Goal: Task Accomplishment & Management: Complete application form

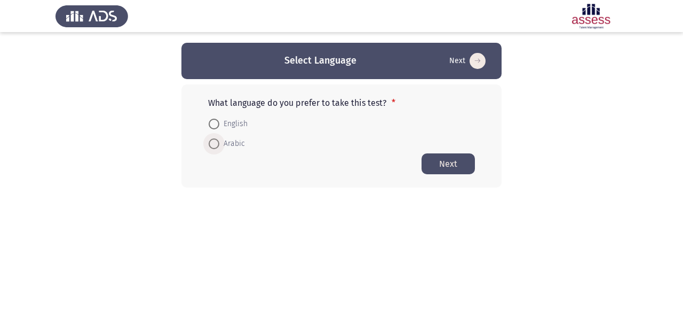
click at [215, 145] on span at bounding box center [214, 143] width 11 height 11
click at [215, 145] on input "Arabic" at bounding box center [214, 143] width 11 height 11
radio input "true"
click at [448, 166] on button "Next" at bounding box center [448, 163] width 53 height 21
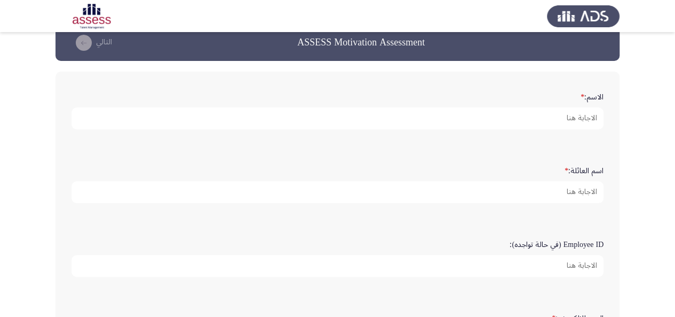
scroll to position [19, 0]
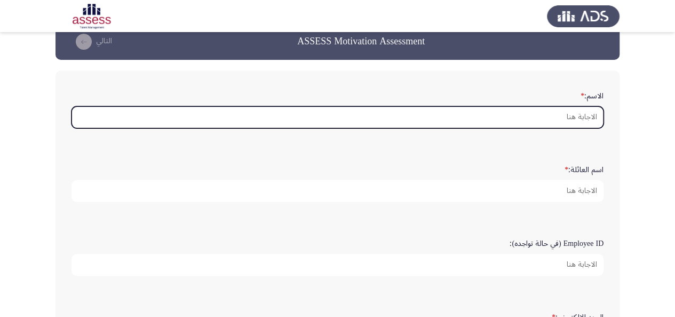
click at [458, 115] on input "الاسم: *" at bounding box center [338, 117] width 532 height 22
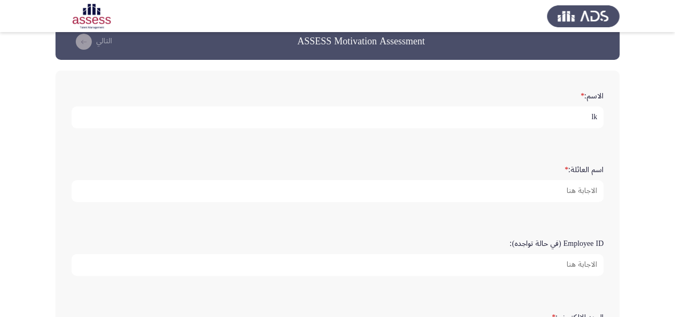
type input "l"
click at [587, 119] on input "[PERSON_NAME]" at bounding box center [338, 117] width 532 height 22
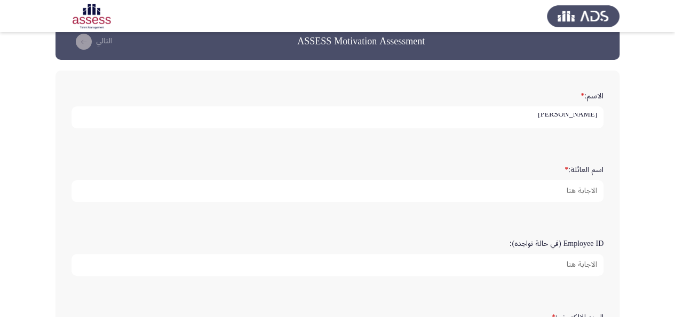
click at [587, 119] on input "[PERSON_NAME]" at bounding box center [338, 117] width 532 height 22
type input "[PERSON_NAME]"
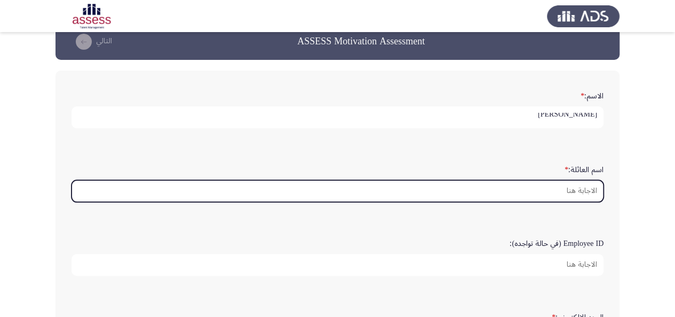
scroll to position [0, 0]
click at [567, 192] on input "اسم العائلة: *" at bounding box center [338, 191] width 532 height 22
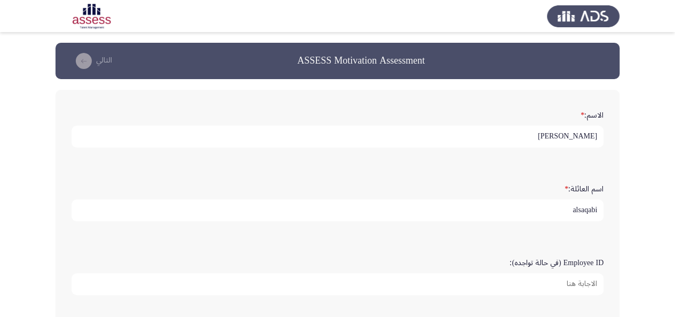
type input "alsaqabi"
click at [575, 134] on input "[PERSON_NAME]" at bounding box center [338, 136] width 532 height 22
click at [478, 138] on input "[PERSON_NAME]" at bounding box center [338, 136] width 532 height 22
type input "Muneera"
click at [580, 210] on input "alsaqabi" at bounding box center [338, 210] width 532 height 22
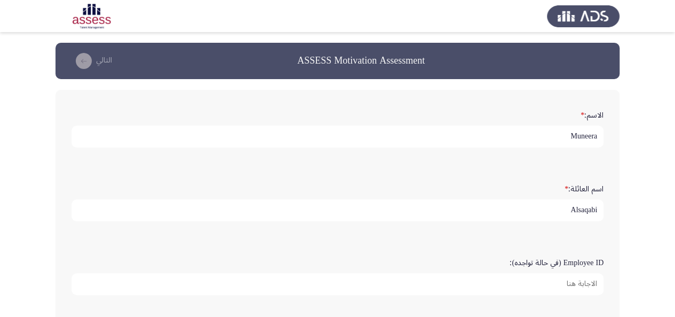
scroll to position [3, 0]
type input "Alsaqabi"
click at [575, 279] on input "Employee ID (في حالة تواجده):" at bounding box center [338, 284] width 532 height 22
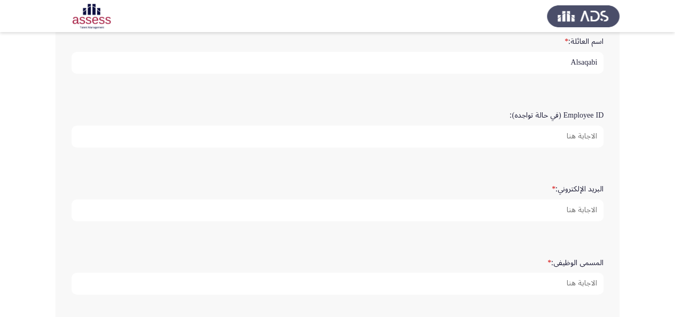
scroll to position [193, 0]
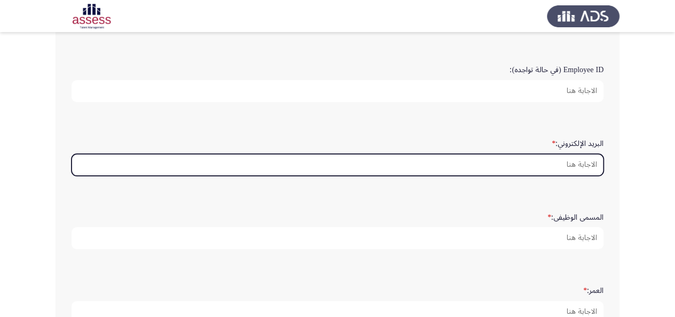
click at [560, 165] on input "البريد الإلكتروني: *" at bounding box center [338, 165] width 532 height 22
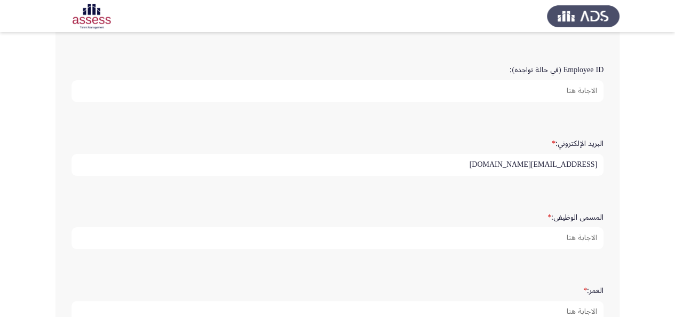
type input "[EMAIL_ADDRESS][DOMAIN_NAME]"
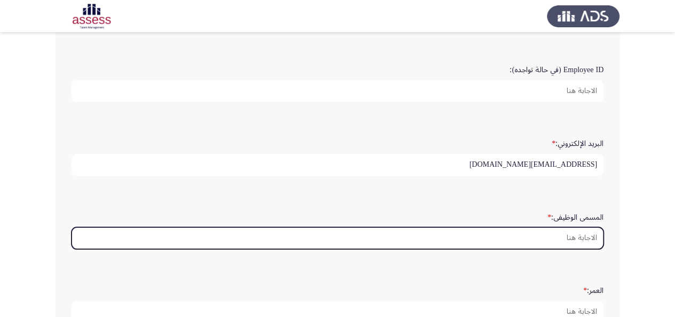
click at [556, 241] on input "المسمى الوظيفى: *" at bounding box center [338, 238] width 532 height 22
click at [559, 227] on input "المسمى الوظيفى: *" at bounding box center [338, 238] width 532 height 22
click at [557, 233] on input "المسمى الوظيفى: *" at bounding box center [338, 238] width 532 height 22
click at [557, 235] on input "المسمى الوظيفى: *" at bounding box center [338, 238] width 532 height 22
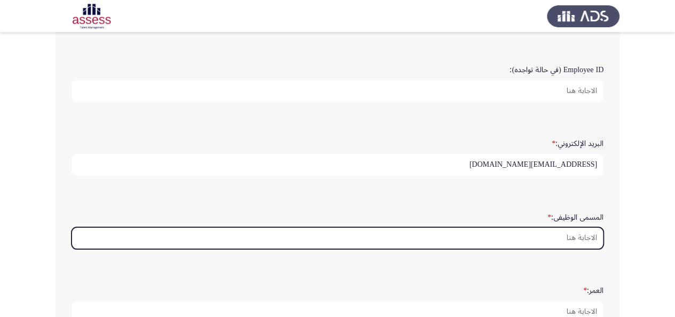
click at [560, 237] on input "المسمى الوظيفى: *" at bounding box center [338, 238] width 532 height 22
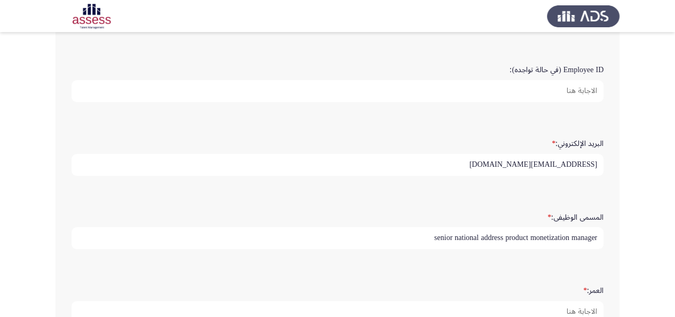
click at [595, 237] on input "senior national address product monetization manager" at bounding box center [338, 238] width 532 height 22
click at [534, 238] on input "senior national address product monetization manager" at bounding box center [338, 238] width 532 height 22
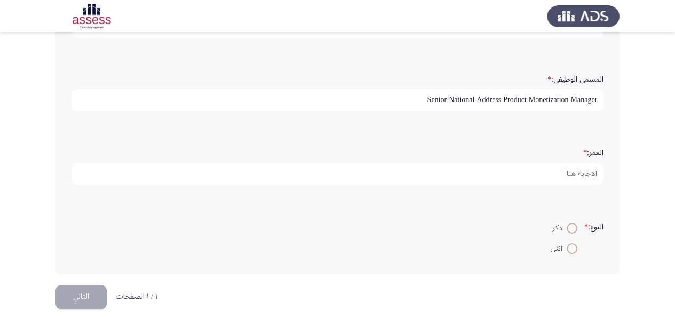
scroll to position [331, 0]
type input "Senior National Address Product Monetization Manager"
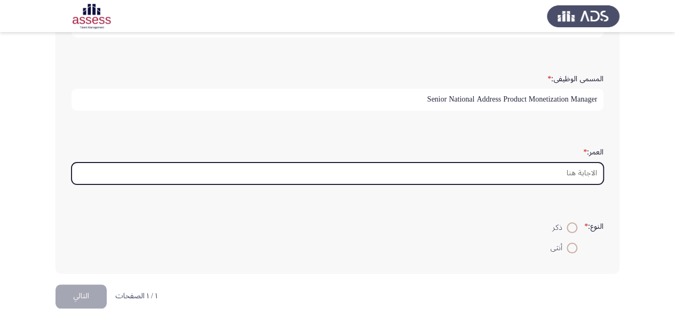
click at [564, 176] on input "العمر: *" at bounding box center [338, 173] width 532 height 22
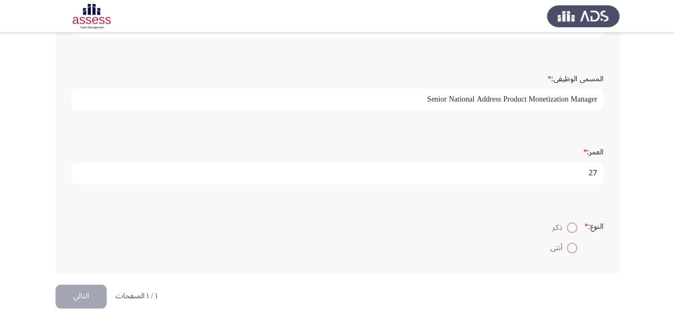
type input "27"
click at [570, 245] on span at bounding box center [572, 247] width 11 height 11
click at [570, 245] on input "أنثى" at bounding box center [572, 247] width 11 height 11
radio input "true"
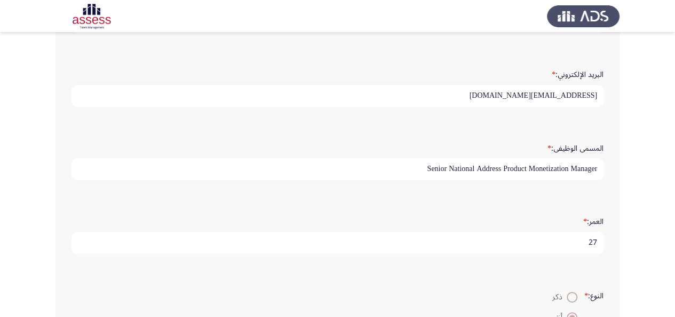
scroll to position [339, 0]
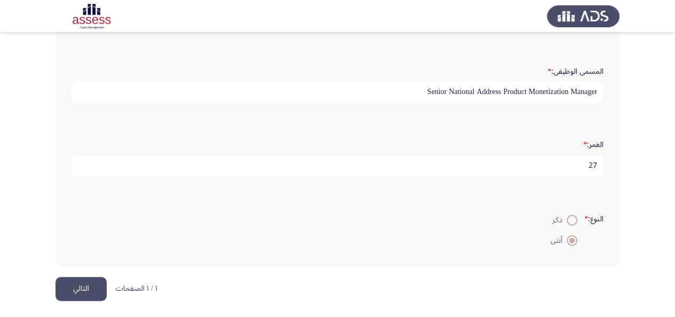
click at [74, 288] on button "التالي" at bounding box center [81, 289] width 51 height 24
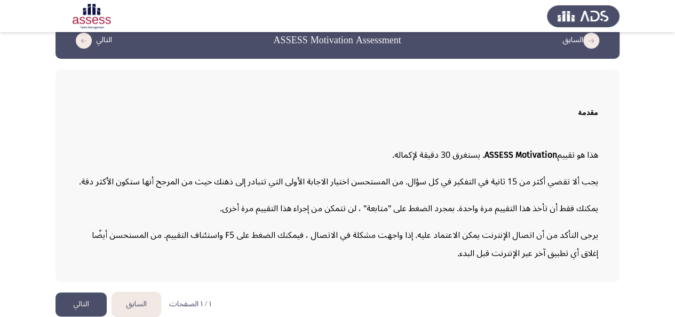
scroll to position [30, 0]
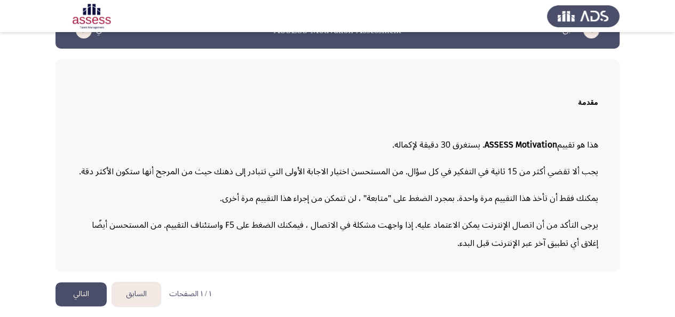
click at [546, 199] on p "يمكنك فقط أن تأخذ هذا التقييم مرة واحدة. بمجرد الضغط على "متابعة" ، لن تتمكن من…" at bounding box center [338, 198] width 522 height 18
click at [85, 295] on button "التالي" at bounding box center [81, 294] width 51 height 24
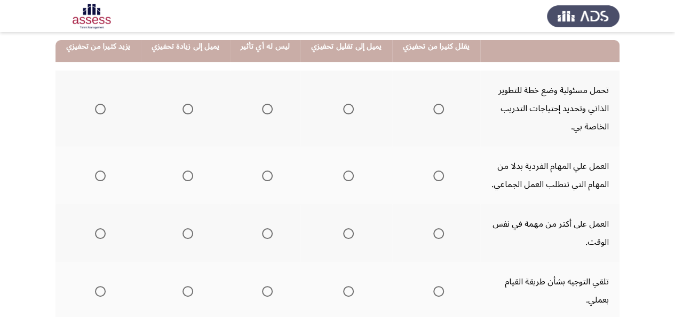
scroll to position [124, 0]
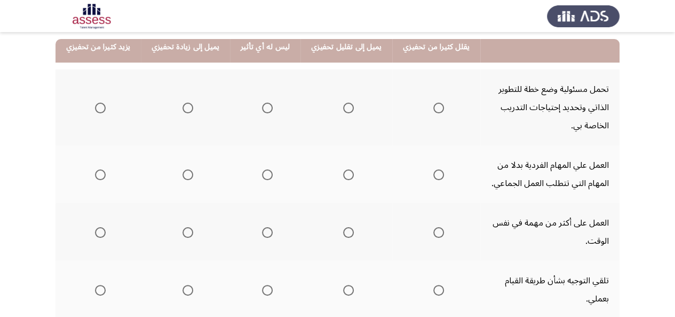
click at [186, 108] on span "Select an option" at bounding box center [188, 108] width 11 height 11
click at [186, 108] on input "Select an option" at bounding box center [188, 108] width 11 height 11
click at [343, 174] on span "Select an option" at bounding box center [348, 174] width 11 height 11
click at [343, 174] on input "Select an option" at bounding box center [348, 174] width 11 height 11
click at [98, 107] on span "Select an option" at bounding box center [100, 108] width 11 height 11
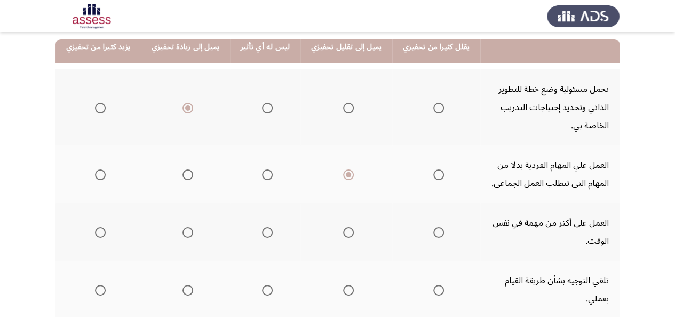
click at [98, 107] on input "Select an option" at bounding box center [100, 108] width 11 height 11
click at [186, 232] on span "Select an option" at bounding box center [188, 232] width 11 height 11
click at [186, 232] on input "Select an option" at bounding box center [188, 232] width 11 height 11
click at [434, 285] on span "Select an option" at bounding box center [439, 290] width 11 height 11
click at [434, 285] on input "Select an option" at bounding box center [439, 290] width 11 height 11
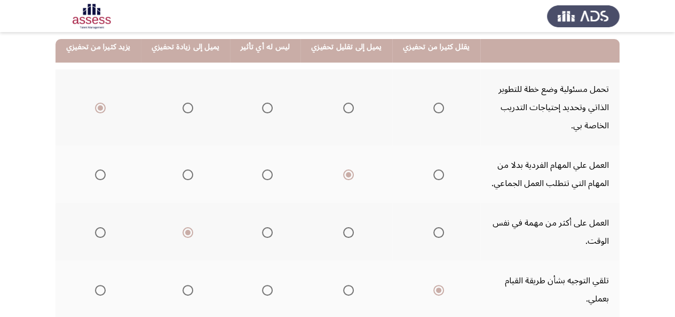
click at [262, 285] on span "Select an option" at bounding box center [267, 290] width 11 height 11
click at [262, 285] on input "Select an option" at bounding box center [267, 290] width 11 height 11
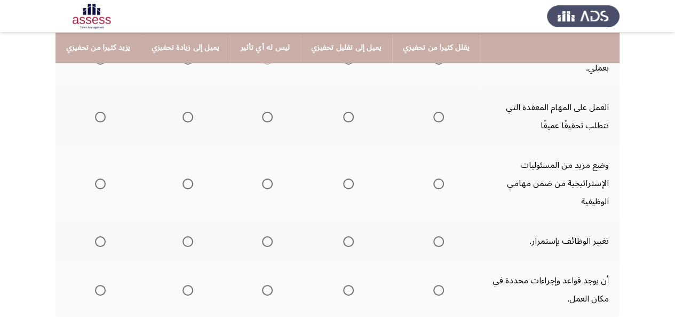
scroll to position [356, 0]
click at [98, 111] on span "Select an option" at bounding box center [100, 116] width 11 height 11
click at [98, 111] on input "Select an option" at bounding box center [100, 116] width 11 height 11
click at [183, 178] on span "Select an option" at bounding box center [188, 183] width 11 height 11
click at [183, 178] on input "Select an option" at bounding box center [188, 183] width 11 height 11
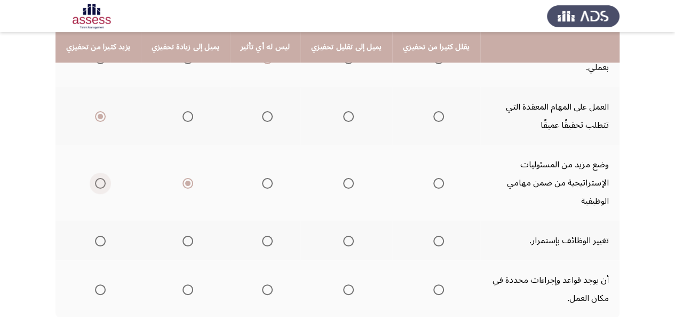
click at [91, 178] on label "Select an option" at bounding box center [98, 183] width 15 height 11
click at [95, 178] on input "Select an option" at bounding box center [100, 183] width 11 height 11
click at [434, 235] on span "Select an option" at bounding box center [439, 240] width 11 height 11
click at [434, 235] on input "Select an option" at bounding box center [439, 240] width 11 height 11
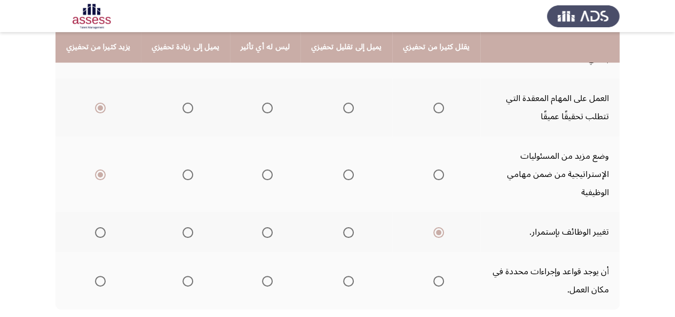
scroll to position [365, 0]
click at [185, 271] on mat-radio-group "Select an option" at bounding box center [185, 280] width 15 height 18
click at [183, 275] on span "Select an option" at bounding box center [188, 280] width 11 height 11
click at [183, 275] on input "Select an option" at bounding box center [188, 280] width 11 height 11
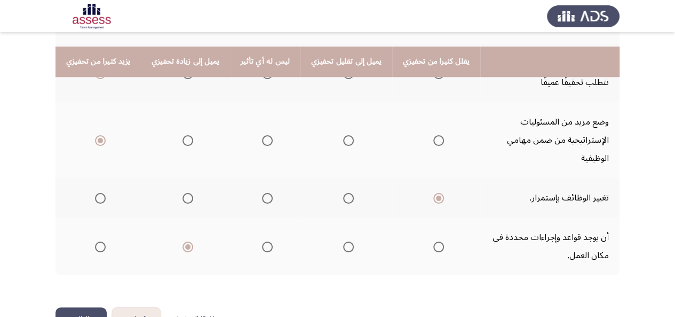
scroll to position [413, 0]
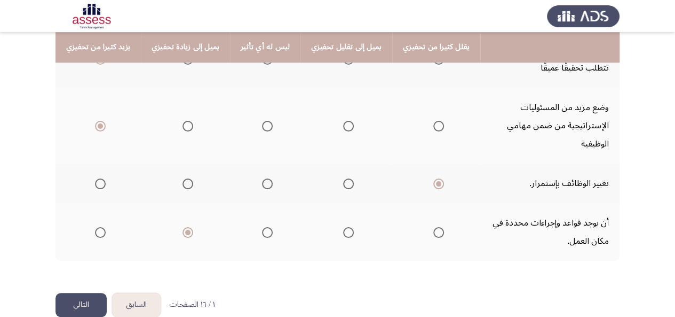
click at [84, 293] on button "التالي" at bounding box center [81, 305] width 51 height 24
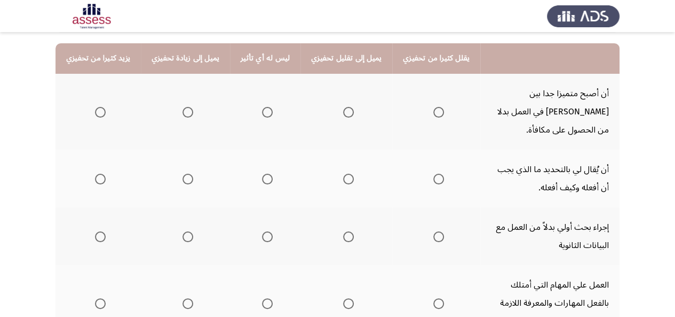
scroll to position [120, 0]
click at [99, 107] on span "Select an option" at bounding box center [100, 112] width 11 height 11
click at [99, 107] on input "Select an option" at bounding box center [100, 112] width 11 height 11
click at [343, 174] on span "Select an option" at bounding box center [348, 179] width 11 height 11
click at [343, 174] on input "Select an option" at bounding box center [348, 179] width 11 height 11
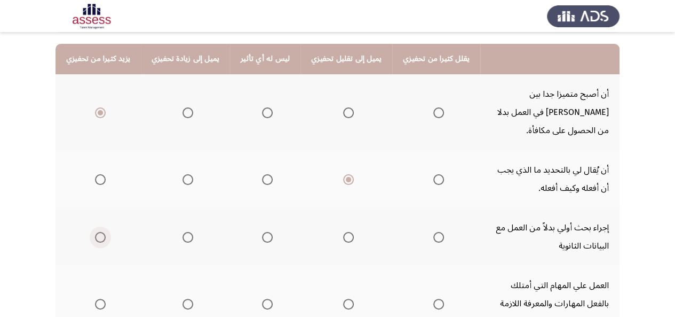
click at [98, 232] on span "Select an option" at bounding box center [100, 237] width 11 height 11
click at [98, 232] on input "Select an option" at bounding box center [100, 237] width 11 height 11
click at [343, 298] on span "Select an option" at bounding box center [348, 303] width 11 height 11
click at [343, 298] on input "Select an option" at bounding box center [348, 303] width 11 height 11
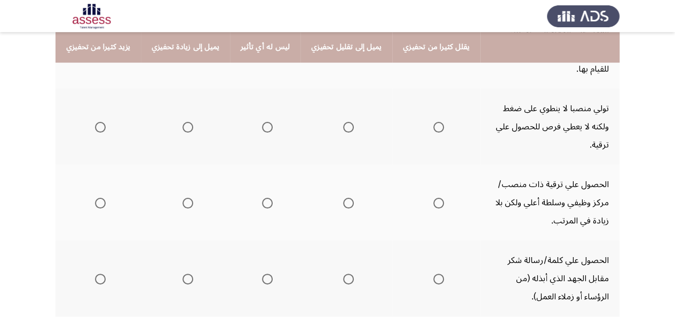
scroll to position [373, 0]
click at [434, 121] on span "Select an option" at bounding box center [439, 126] width 11 height 11
click at [434, 121] on input "Select an option" at bounding box center [439, 126] width 11 height 11
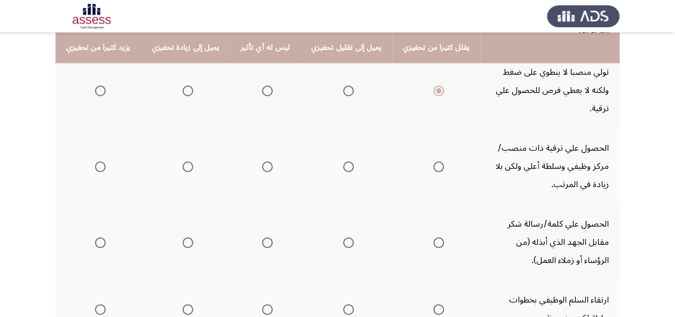
scroll to position [409, 0]
click at [99, 237] on span "Select an option" at bounding box center [100, 242] width 11 height 11
click at [99, 237] on input "Select an option" at bounding box center [100, 242] width 11 height 11
click at [95, 161] on span "Select an option" at bounding box center [100, 166] width 11 height 11
click at [95, 161] on input "Select an option" at bounding box center [100, 166] width 11 height 11
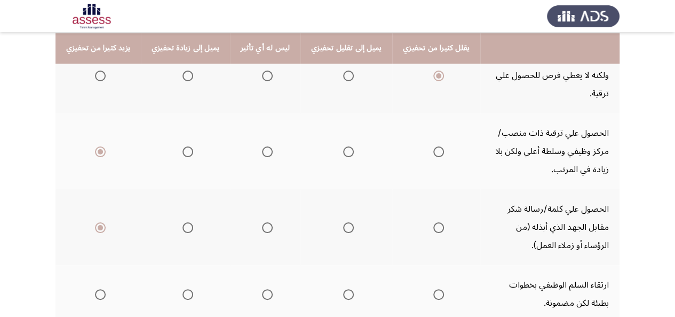
scroll to position [424, 0]
click at [434, 288] on span "Select an option" at bounding box center [439, 293] width 11 height 11
click at [434, 288] on input "Select an option" at bounding box center [439, 293] width 11 height 11
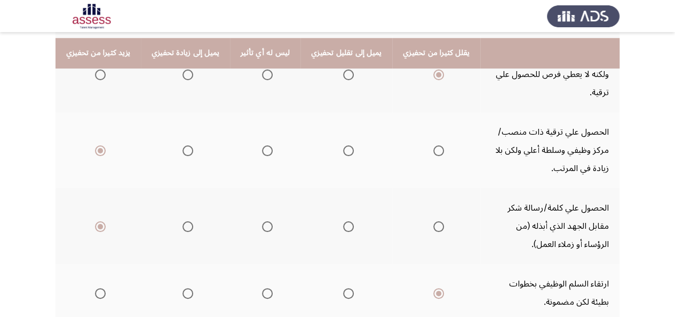
scroll to position [449, 0]
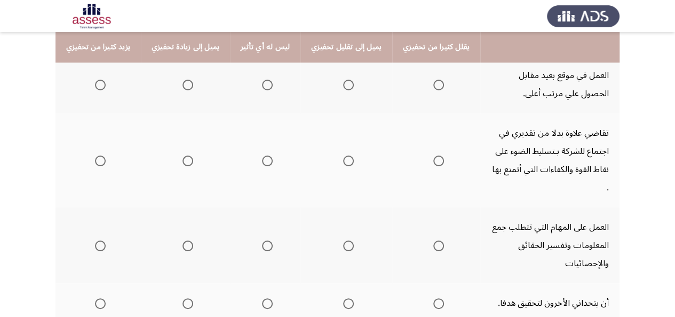
scroll to position [139, 0]
click at [343, 81] on span "Select an option" at bounding box center [348, 84] width 11 height 11
click at [343, 81] on input "Select an option" at bounding box center [348, 84] width 11 height 11
click at [99, 155] on span "Select an option" at bounding box center [100, 160] width 11 height 11
click at [99, 155] on input "Select an option" at bounding box center [100, 160] width 11 height 11
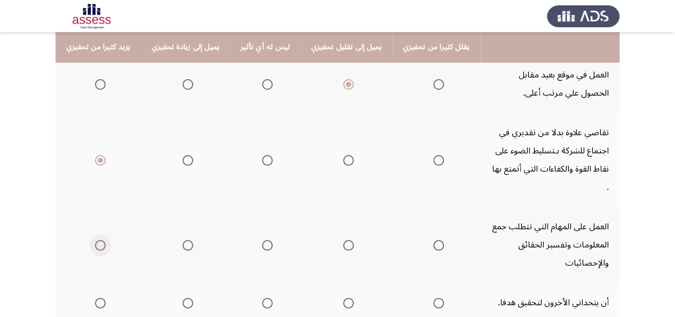
click at [96, 240] on span "Select an option" at bounding box center [100, 245] width 11 height 11
click at [96, 240] on input "Select an option" at bounding box center [100, 245] width 11 height 11
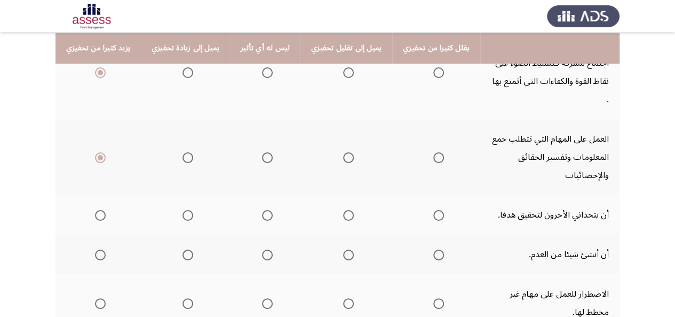
scroll to position [227, 0]
click at [101, 209] on span "Select an option" at bounding box center [100, 214] width 11 height 11
click at [101, 209] on input "Select an option" at bounding box center [100, 214] width 11 height 11
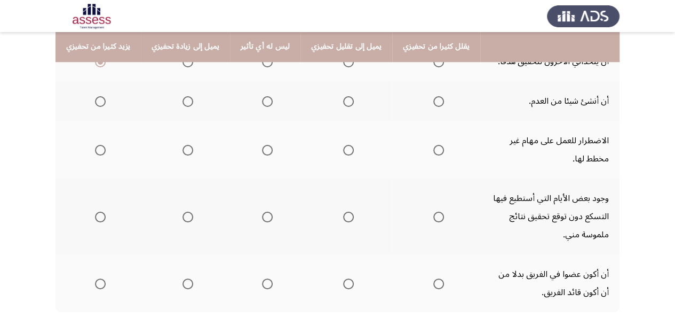
scroll to position [379, 0]
click at [186, 97] on span "Select an option" at bounding box center [188, 102] width 11 height 11
click at [186, 97] on input "Select an option" at bounding box center [188, 102] width 11 height 11
click at [434, 145] on span "Select an option" at bounding box center [439, 150] width 11 height 11
click at [434, 145] on input "Select an option" at bounding box center [439, 150] width 11 height 11
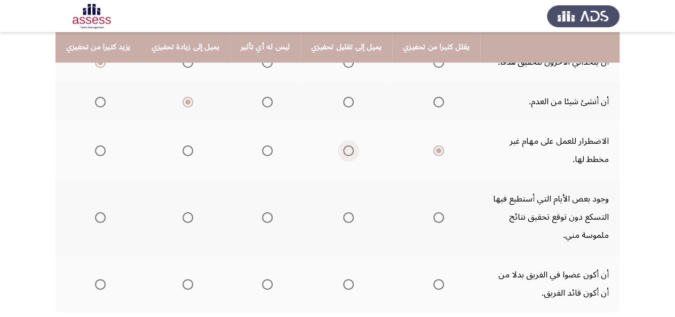
click at [343, 145] on span "Select an option" at bounding box center [348, 150] width 11 height 11
click at [343, 145] on input "Select an option" at bounding box center [348, 150] width 11 height 11
click at [434, 212] on span "Select an option" at bounding box center [439, 217] width 11 height 11
click at [434, 212] on input "Select an option" at bounding box center [439, 217] width 11 height 11
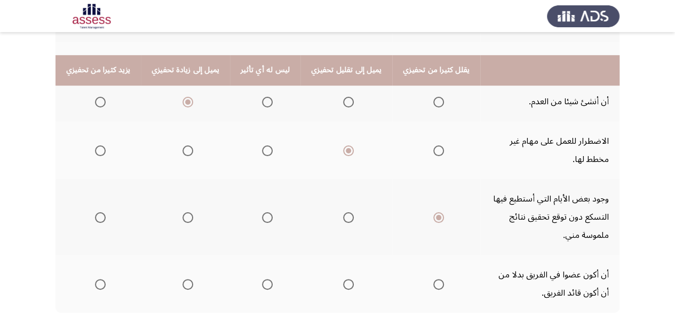
scroll to position [431, 0]
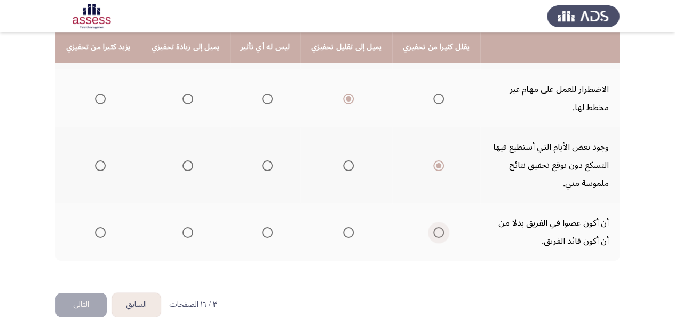
click at [434, 227] on span "Select an option" at bounding box center [439, 232] width 11 height 11
click at [434, 227] on input "Select an option" at bounding box center [439, 232] width 11 height 11
click at [78, 293] on button "التالي" at bounding box center [81, 305] width 51 height 24
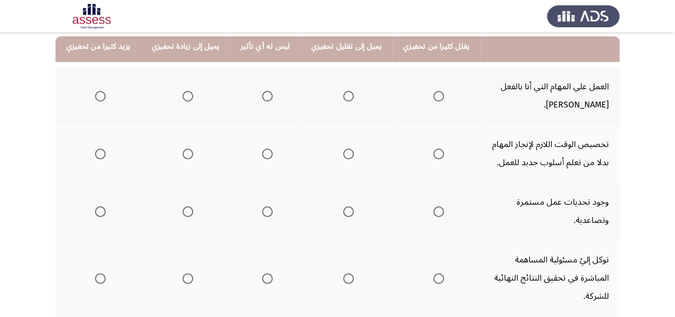
scroll to position [128, 0]
click at [183, 151] on span "Select an option" at bounding box center [188, 153] width 11 height 11
click at [183, 151] on input "Select an option" at bounding box center [188, 153] width 11 height 11
click at [343, 90] on span "Select an option" at bounding box center [348, 95] width 11 height 11
click at [343, 90] on input "Select an option" at bounding box center [348, 95] width 11 height 11
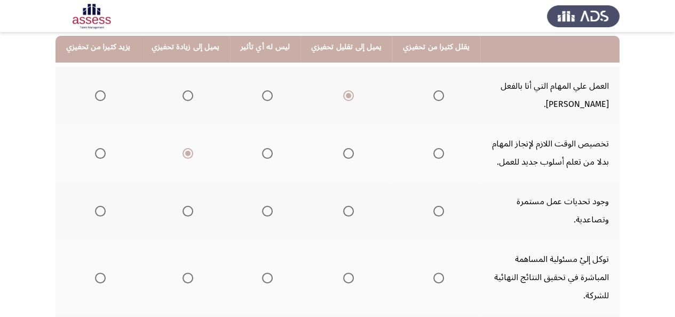
click at [434, 154] on span "Select an option" at bounding box center [439, 153] width 11 height 11
click at [434, 154] on input "Select an option" at bounding box center [439, 153] width 11 height 11
click at [98, 206] on span "Select an option" at bounding box center [100, 211] width 11 height 11
click at [98, 206] on input "Select an option" at bounding box center [100, 211] width 11 height 11
click at [97, 272] on span "Select an option" at bounding box center [100, 277] width 11 height 11
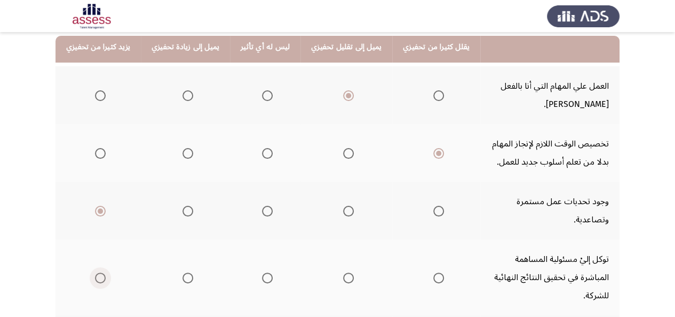
click at [97, 272] on input "Select an option" at bounding box center [100, 277] width 11 height 11
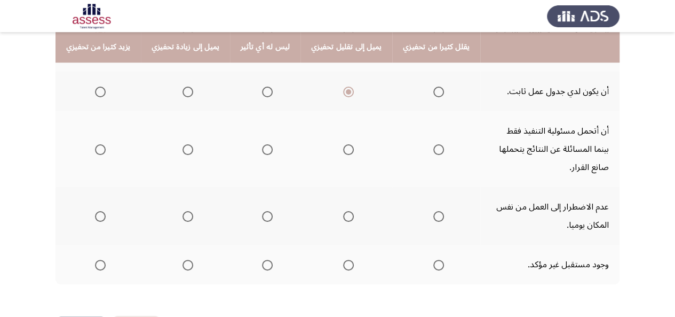
scroll to position [372, 0]
click at [434, 144] on span "Select an option" at bounding box center [439, 149] width 11 height 11
click at [434, 144] on input "Select an option" at bounding box center [439, 149] width 11 height 11
click at [416, 244] on th at bounding box center [436, 264] width 88 height 40
click at [434, 259] on span "Select an option" at bounding box center [439, 264] width 11 height 11
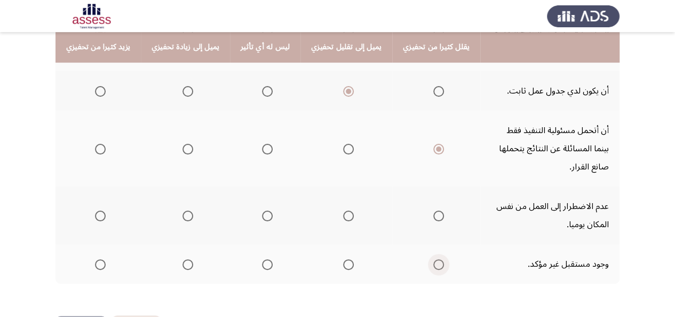
click at [434, 259] on input "Select an option" at bounding box center [439, 264] width 11 height 11
click at [178, 210] on label "Select an option" at bounding box center [185, 215] width 15 height 11
click at [183, 210] on input "Select an option" at bounding box center [188, 215] width 11 height 11
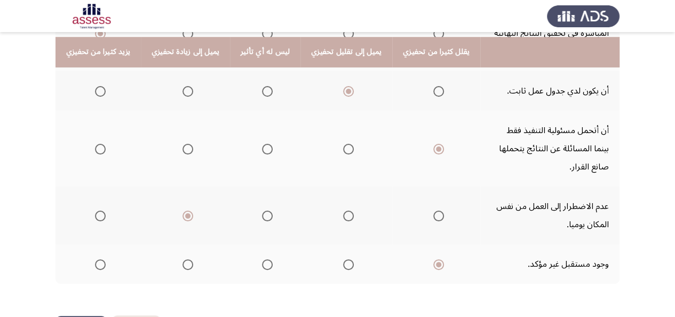
scroll to position [376, 0]
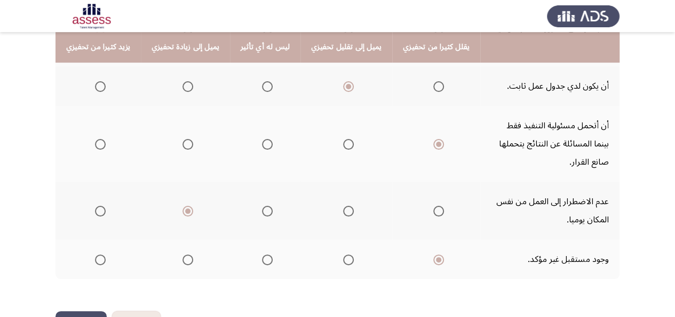
click at [77, 311] on button "التالي" at bounding box center [81, 323] width 51 height 24
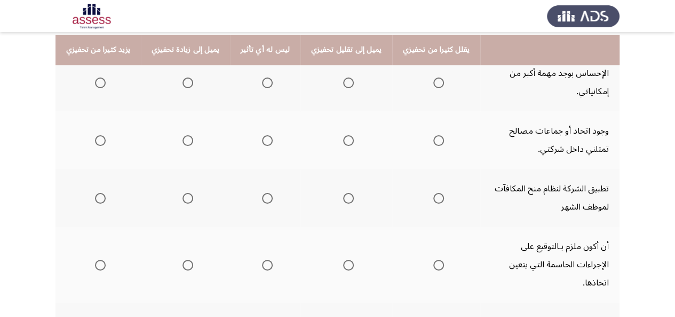
scroll to position [143, 0]
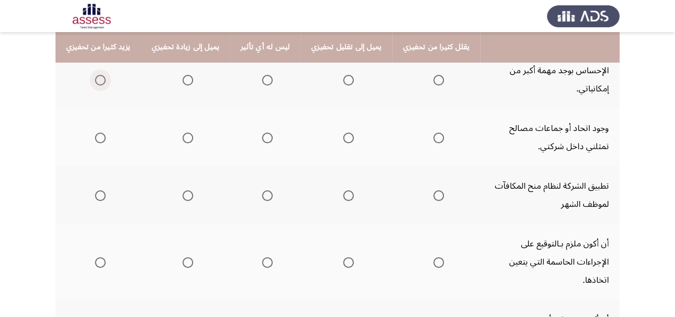
click at [96, 77] on span "Select an option" at bounding box center [100, 80] width 11 height 11
click at [96, 77] on input "Select an option" at bounding box center [100, 80] width 11 height 11
click at [99, 196] on span "Select an option" at bounding box center [100, 195] width 11 height 11
click at [99, 196] on input "Select an option" at bounding box center [100, 195] width 11 height 11
click at [262, 139] on span "Select an option" at bounding box center [267, 137] width 11 height 11
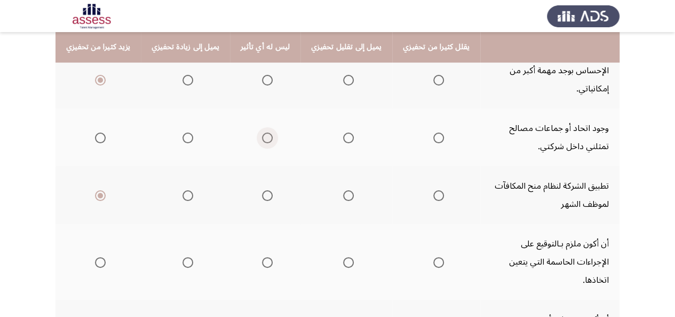
click at [262, 139] on input "Select an option" at bounding box center [267, 137] width 11 height 11
click at [190, 257] on span "Select an option" at bounding box center [188, 262] width 11 height 11
click at [190, 257] on input "Select an option" at bounding box center [188, 262] width 11 height 11
click at [100, 257] on span "Select an option" at bounding box center [100, 262] width 11 height 11
click at [100, 257] on input "Select an option" at bounding box center [100, 262] width 11 height 11
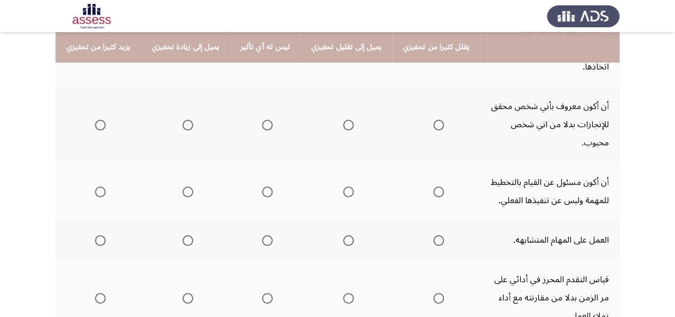
scroll to position [357, 0]
click at [99, 119] on span "Select an option" at bounding box center [100, 124] width 11 height 11
click at [99, 119] on input "Select an option" at bounding box center [100, 124] width 11 height 11
click at [185, 119] on span "Select an option" at bounding box center [188, 124] width 11 height 11
click at [185, 119] on input "Select an option" at bounding box center [188, 124] width 11 height 11
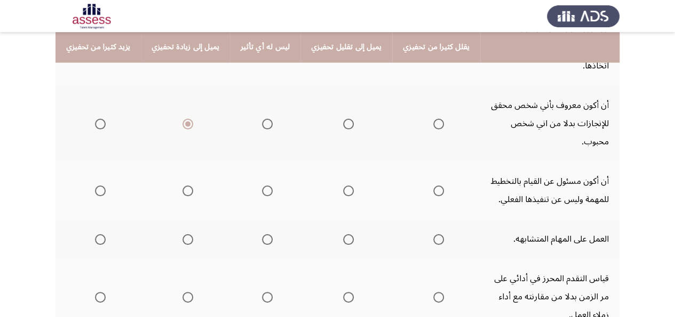
click at [100, 185] on span "Select an option" at bounding box center [100, 190] width 11 height 11
click at [100, 185] on input "Select an option" at bounding box center [100, 190] width 11 height 11
click at [343, 234] on span "Select an option" at bounding box center [348, 239] width 11 height 11
click at [343, 234] on input "Select an option" at bounding box center [348, 239] width 11 height 11
click at [99, 292] on span "Select an option" at bounding box center [100, 297] width 11 height 11
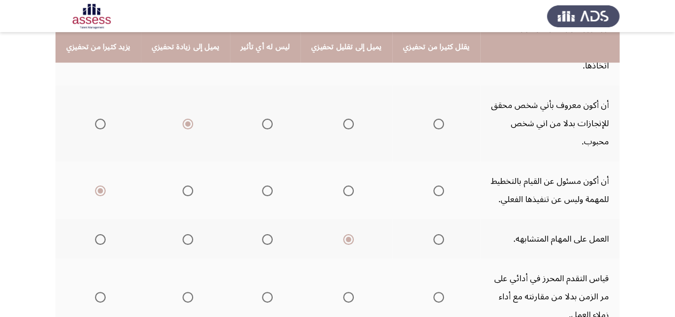
click at [99, 292] on input "Select an option" at bounding box center [100, 297] width 11 height 11
click at [103, 119] on span "Select an option" at bounding box center [100, 124] width 11 height 11
click at [103, 119] on input "Select an option" at bounding box center [100, 124] width 11 height 11
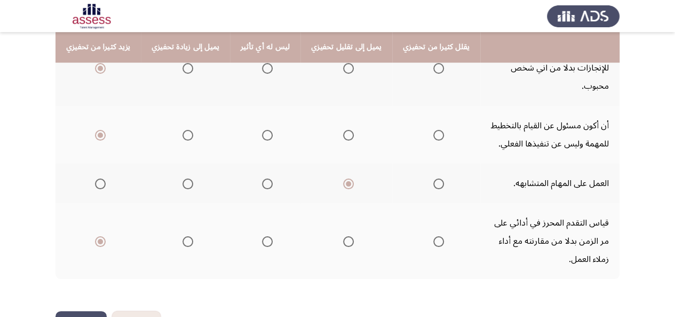
click at [85, 311] on button "التالي" at bounding box center [81, 323] width 51 height 24
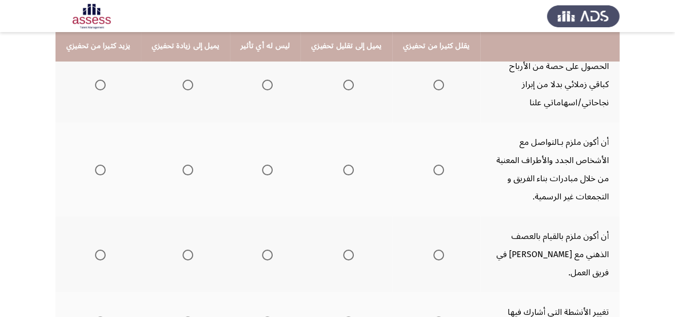
scroll to position [146, 0]
click at [187, 84] on span "Select an option" at bounding box center [188, 86] width 11 height 11
click at [187, 84] on input "Select an option" at bounding box center [188, 86] width 11 height 11
click at [95, 169] on span "Select an option" at bounding box center [100, 171] width 11 height 11
click at [95, 169] on input "Select an option" at bounding box center [100, 171] width 11 height 11
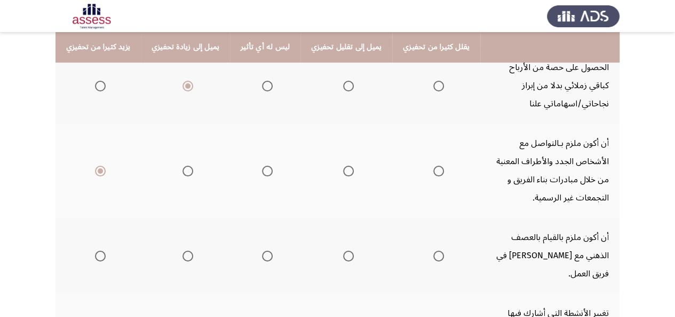
click at [98, 250] on span "Select an option" at bounding box center [100, 255] width 11 height 11
click at [98, 250] on input "Select an option" at bounding box center [100, 255] width 11 height 11
click at [187, 250] on span "Select an option" at bounding box center [188, 255] width 11 height 11
click at [187, 250] on input "Select an option" at bounding box center [188, 255] width 11 height 11
click at [101, 250] on span "Select an option" at bounding box center [100, 255] width 11 height 11
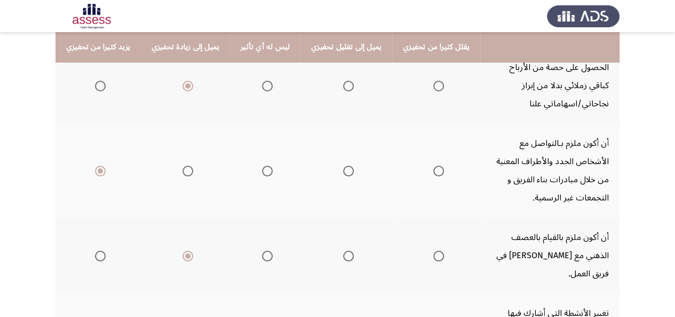
click at [101, 250] on input "Select an option" at bounding box center [100, 255] width 11 height 11
click at [434, 84] on span "Select an option" at bounding box center [439, 86] width 11 height 11
click at [434, 84] on input "Select an option" at bounding box center [439, 86] width 11 height 11
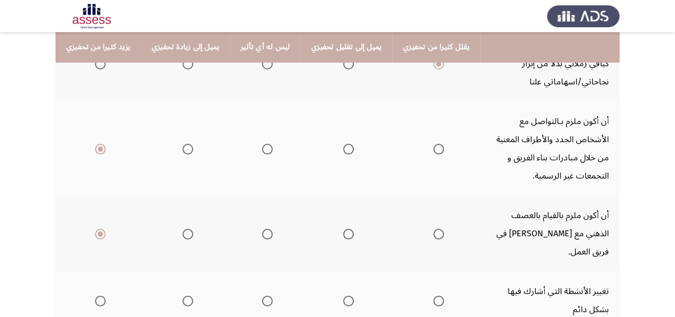
scroll to position [169, 0]
click at [185, 295] on span "Select an option" at bounding box center [188, 300] width 11 height 11
click at [185, 295] on input "Select an option" at bounding box center [188, 300] width 11 height 11
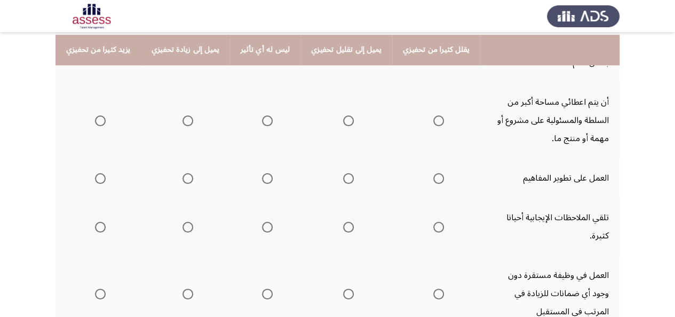
scroll to position [418, 0]
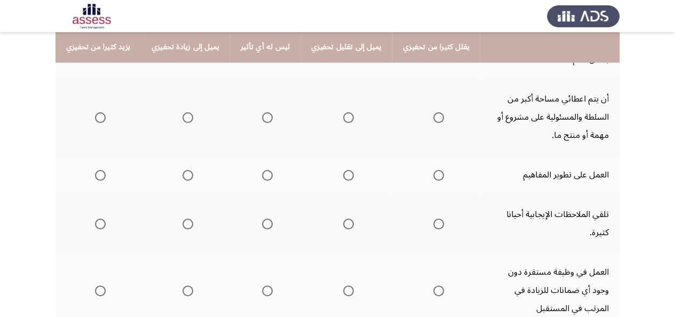
click at [98, 170] on span "Select an option" at bounding box center [100, 175] width 11 height 11
click at [98, 170] on input "Select an option" at bounding box center [100, 175] width 11 height 11
click at [187, 218] on span "Select an option" at bounding box center [188, 223] width 11 height 11
click at [187, 218] on input "Select an option" at bounding box center [188, 223] width 11 height 11
click at [434, 285] on span "Select an option" at bounding box center [439, 290] width 11 height 11
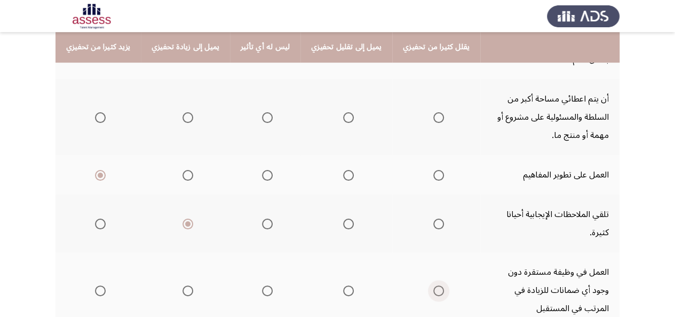
click at [434, 285] on input "Select an option" at bounding box center [439, 290] width 11 height 11
click at [184, 112] on span "Select an option" at bounding box center [188, 117] width 11 height 11
click at [184, 112] on input "Select an option" at bounding box center [188, 117] width 11 height 11
click at [99, 112] on span "Select an option" at bounding box center [100, 117] width 11 height 11
click at [99, 112] on input "Select an option" at bounding box center [100, 117] width 11 height 11
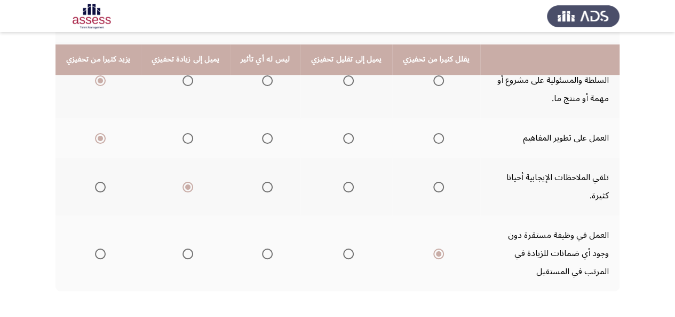
scroll to position [467, 0]
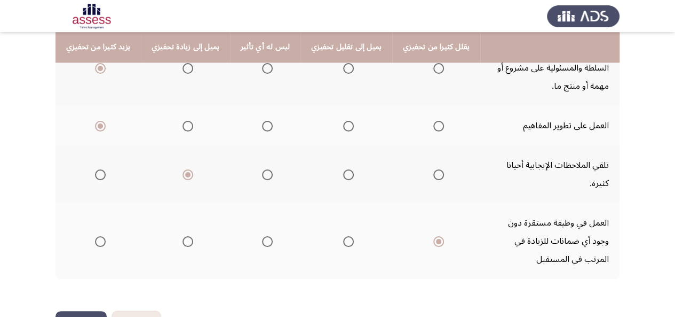
click at [85, 311] on button "التالي" at bounding box center [81, 323] width 51 height 24
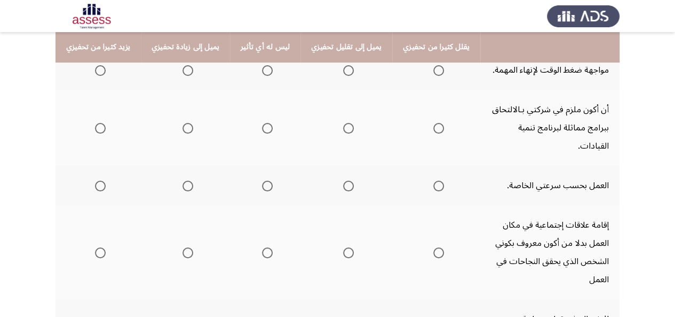
scroll to position [143, 0]
click at [187, 74] on span "Select an option" at bounding box center [188, 71] width 11 height 11
click at [187, 74] on input "Select an option" at bounding box center [188, 71] width 11 height 11
click at [98, 123] on span "Select an option" at bounding box center [100, 128] width 11 height 11
click at [98, 123] on input "Select an option" at bounding box center [100, 128] width 11 height 11
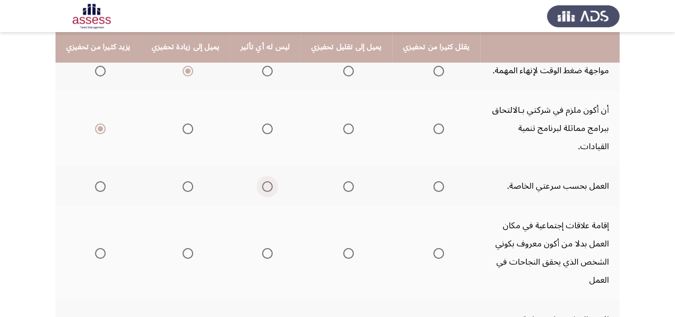
click at [262, 181] on span "Select an option" at bounding box center [267, 186] width 11 height 11
click at [262, 181] on input "Select an option" at bounding box center [267, 186] width 11 height 11
click at [339, 177] on mat-radio-group "Select an option" at bounding box center [346, 186] width 15 height 18
click at [343, 181] on span "Select an option" at bounding box center [348, 186] width 11 height 11
click at [343, 181] on input "Select an option" at bounding box center [348, 186] width 11 height 11
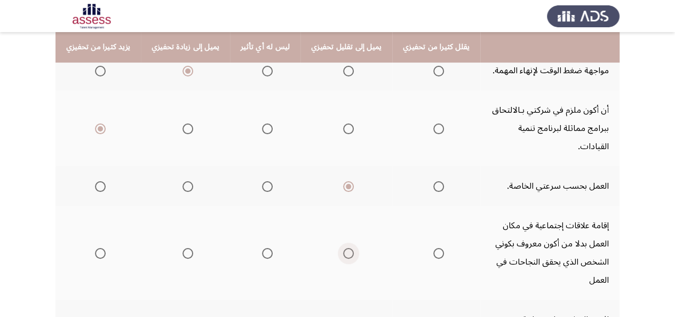
click at [343, 248] on span "Select an option" at bounding box center [348, 253] width 11 height 11
click at [343, 248] on input "Select an option" at bounding box center [348, 253] width 11 height 11
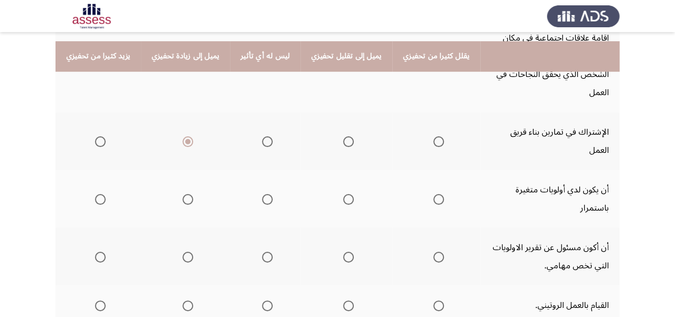
scroll to position [340, 0]
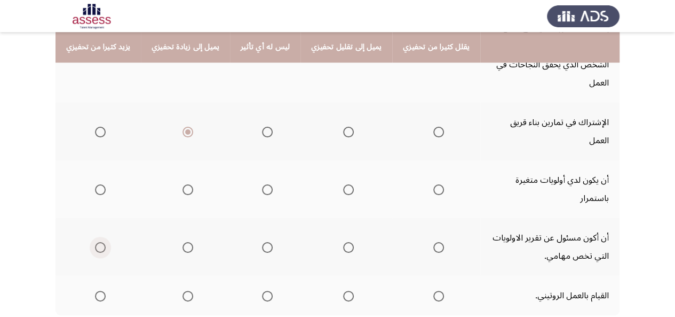
click at [92, 242] on label "Select an option" at bounding box center [98, 247] width 15 height 11
click at [95, 242] on input "Select an option" at bounding box center [100, 247] width 11 height 11
click at [185, 184] on span "Select an option" at bounding box center [188, 189] width 11 height 11
click at [185, 184] on input "Select an option" at bounding box center [188, 189] width 11 height 11
click at [434, 290] on span "Select an option" at bounding box center [439, 295] width 11 height 11
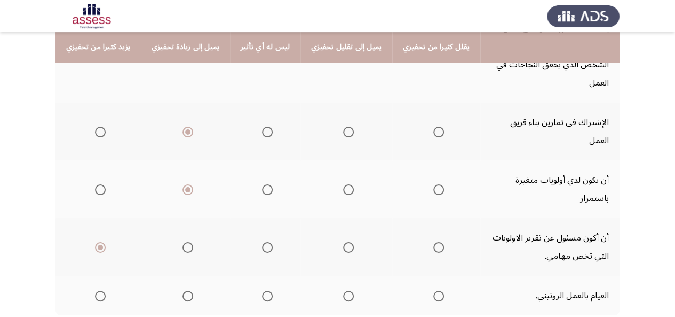
click at [434, 290] on input "Select an option" at bounding box center [439, 295] width 11 height 11
drag, startPoint x: 78, startPoint y: 287, endPoint x: 87, endPoint y: 289, distance: 9.5
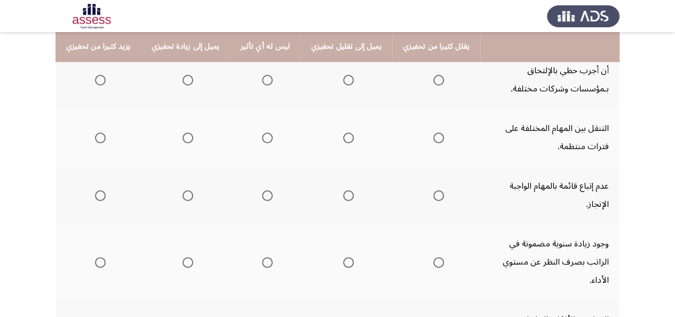
scroll to position [141, 0]
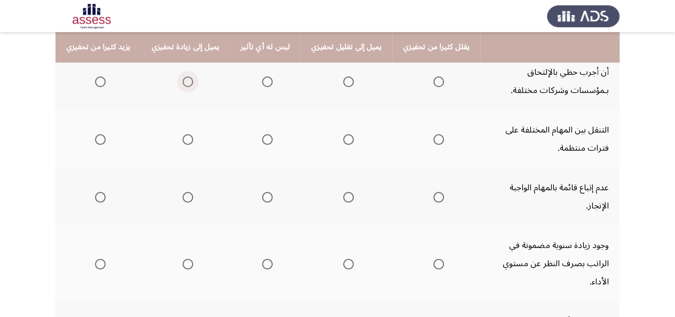
click at [183, 80] on span "Select an option" at bounding box center [188, 81] width 11 height 11
click at [183, 80] on input "Select an option" at bounding box center [188, 81] width 11 height 11
click at [96, 139] on span "Select an option" at bounding box center [100, 139] width 11 height 11
click at [96, 139] on input "Select an option" at bounding box center [100, 139] width 11 height 11
click at [434, 192] on span "Select an option" at bounding box center [439, 197] width 11 height 11
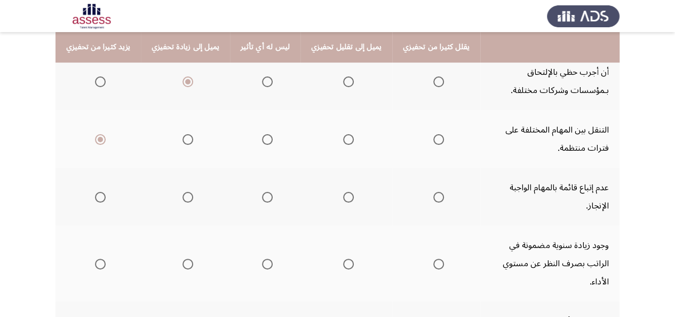
click at [434, 192] on input "Select an option" at bounding box center [439, 197] width 11 height 11
click at [258, 258] on label "Select an option" at bounding box center [265, 263] width 15 height 11
click at [262, 258] on input "Select an option" at bounding box center [267, 263] width 11 height 11
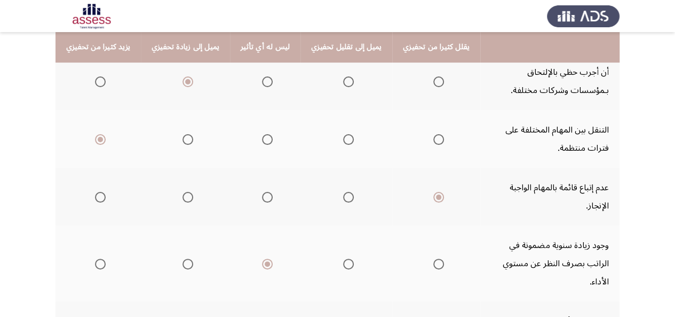
click at [434, 79] on span "Select an option" at bounding box center [439, 81] width 11 height 11
click at [434, 79] on input "Select an option" at bounding box center [439, 81] width 11 height 11
click at [185, 137] on span "Select an option" at bounding box center [188, 139] width 11 height 11
click at [185, 137] on input "Select an option" at bounding box center [188, 139] width 11 height 11
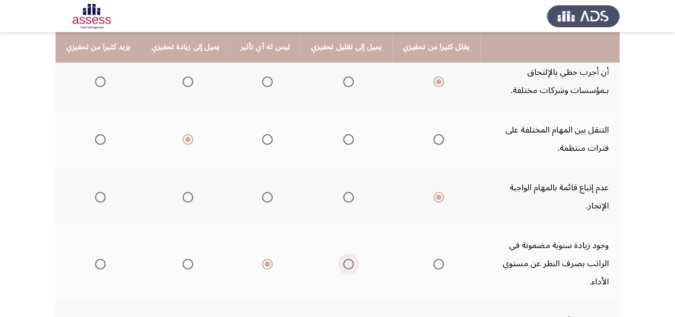
click at [343, 258] on span "Select an option" at bounding box center [348, 263] width 11 height 11
click at [343, 258] on input "Select an option" at bounding box center [348, 263] width 11 height 11
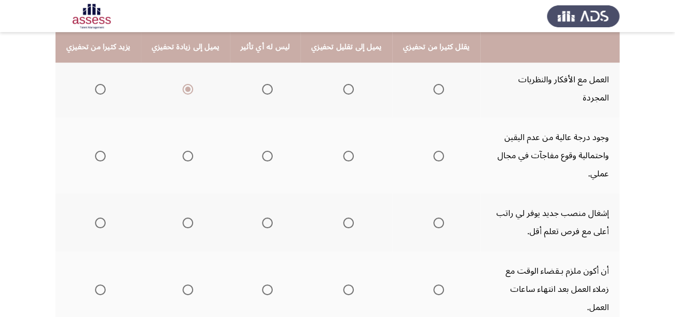
scroll to position [385, 0]
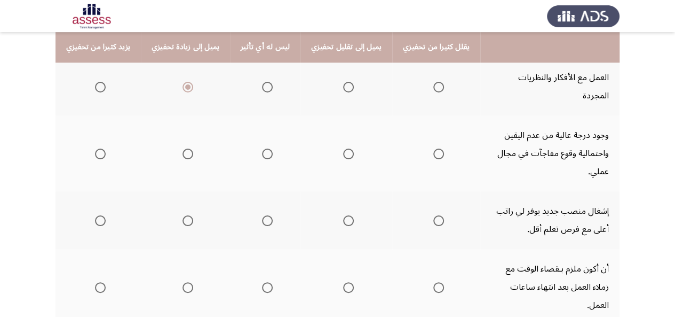
click at [429, 148] on label "Select an option" at bounding box center [436, 153] width 15 height 11
click at [434, 148] on input "Select an option" at bounding box center [439, 153] width 11 height 11
click at [429, 215] on label "Select an option" at bounding box center [436, 220] width 15 height 11
click at [434, 215] on input "Select an option" at bounding box center [439, 220] width 11 height 11
click at [434, 282] on span "Select an option" at bounding box center [439, 287] width 11 height 11
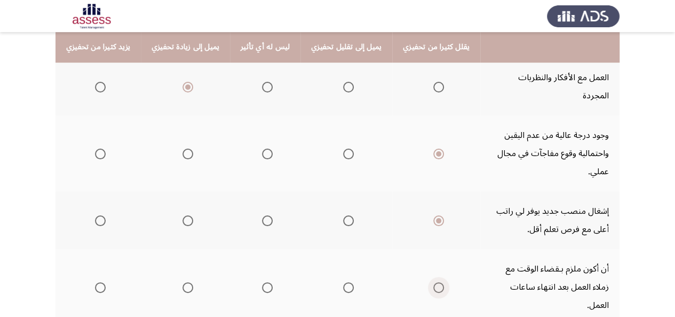
click at [434, 282] on input "Select an option" at bounding box center [439, 287] width 11 height 11
click at [343, 148] on span "Select an option" at bounding box center [348, 153] width 11 height 11
click at [343, 148] on input "Select an option" at bounding box center [348, 153] width 11 height 11
click at [343, 282] on span "Select an option" at bounding box center [348, 287] width 11 height 11
click at [343, 282] on input "Select an option" at bounding box center [348, 287] width 11 height 11
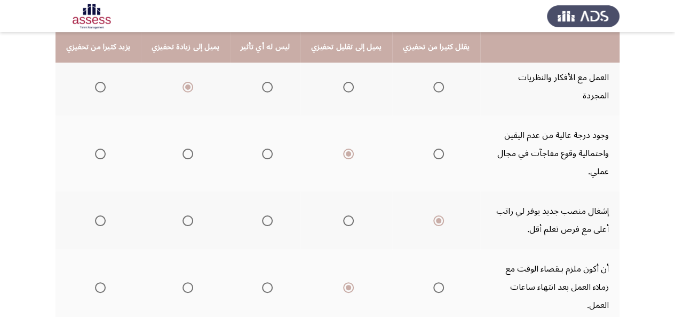
scroll to position [395, 0]
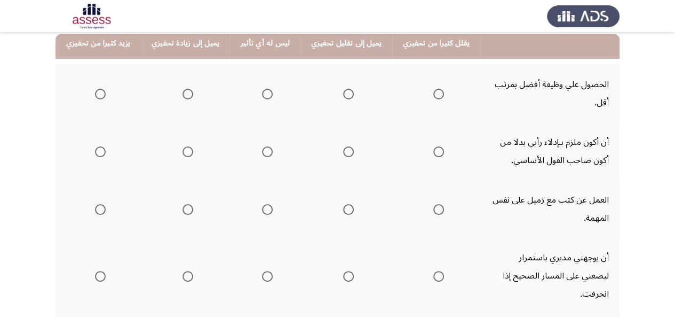
scroll to position [125, 0]
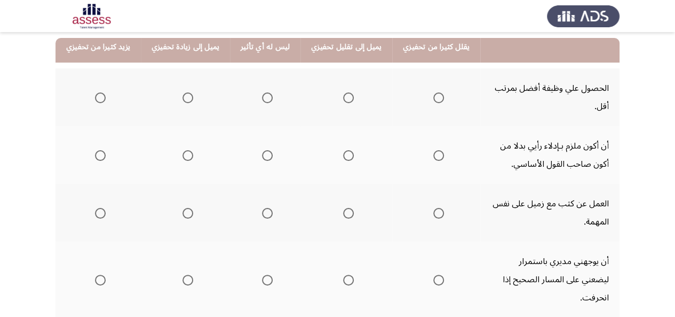
click at [183, 96] on span "Select an option" at bounding box center [188, 97] width 11 height 11
click at [183, 96] on input "Select an option" at bounding box center [188, 97] width 11 height 11
click at [343, 158] on span "Select an option" at bounding box center [348, 155] width 11 height 11
click at [343, 158] on input "Select an option" at bounding box center [348, 155] width 11 height 11
click at [184, 210] on span "Select an option" at bounding box center [188, 213] width 11 height 11
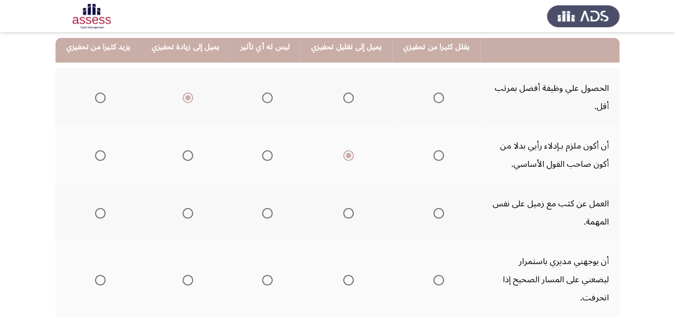
click at [184, 210] on input "Select an option" at bounding box center [188, 213] width 11 height 11
click at [434, 97] on span "Select an option" at bounding box center [439, 97] width 11 height 11
click at [434, 97] on input "Select an option" at bounding box center [439, 97] width 11 height 11
click at [339, 210] on label "Select an option" at bounding box center [346, 213] width 15 height 11
click at [343, 210] on input "Select an option" at bounding box center [348, 213] width 11 height 11
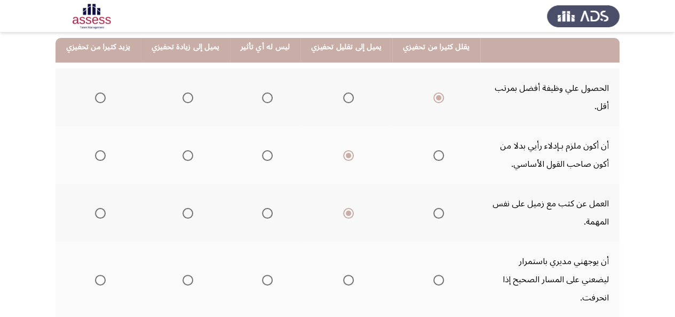
click at [258, 207] on mat-radio-group "Select an option" at bounding box center [265, 212] width 15 height 18
click at [265, 214] on span "Select an option" at bounding box center [267, 213] width 11 height 11
click at [265, 214] on input "Select an option" at bounding box center [267, 213] width 11 height 11
click at [434, 274] on span "Select an option" at bounding box center [439, 279] width 11 height 11
click at [434, 274] on input "Select an option" at bounding box center [439, 279] width 11 height 11
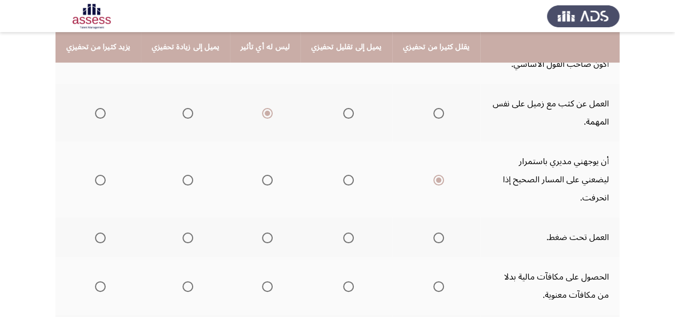
scroll to position [233, 0]
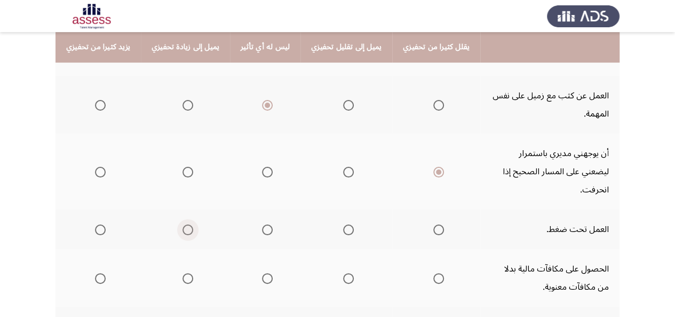
click at [184, 224] on span "Select an option" at bounding box center [188, 229] width 11 height 11
click at [184, 224] on input "Select an option" at bounding box center [188, 229] width 11 height 11
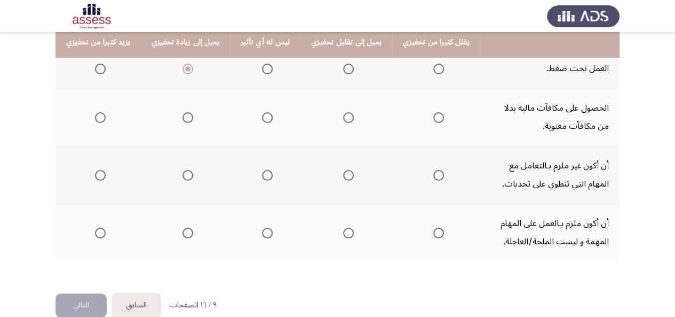
scroll to position [395, 0]
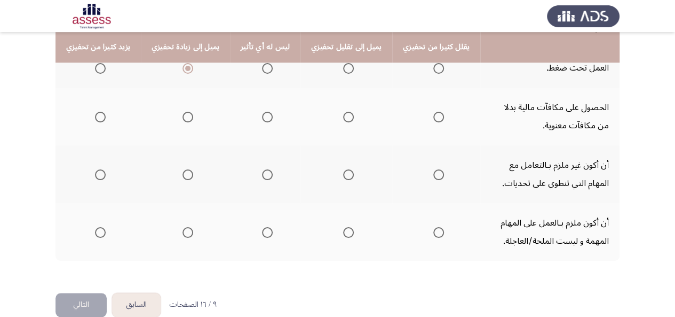
click at [343, 112] on span "Select an option" at bounding box center [348, 117] width 11 height 11
click at [343, 112] on input "Select an option" at bounding box center [348, 117] width 11 height 11
click at [343, 169] on span "Select an option" at bounding box center [348, 174] width 11 height 11
click at [343, 169] on input "Select an option" at bounding box center [348, 174] width 11 height 11
click at [186, 227] on span "Select an option" at bounding box center [188, 232] width 11 height 11
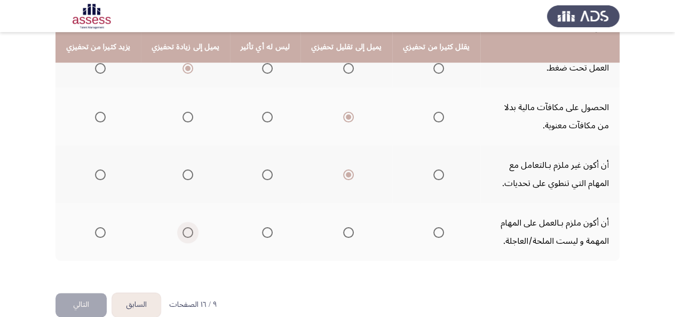
click at [186, 227] on input "Select an option" at bounding box center [188, 232] width 11 height 11
drag, startPoint x: 589, startPoint y: 95, endPoint x: 585, endPoint y: 154, distance: 60.0
click at [585, 154] on tbody "الحصول علي وظيفة أفضل بمرتب أقل. أن أكون ملزم بـإدلاء رأيي بدلا من أكون صاحب ال…" at bounding box center [338, 29] width 564 height 461
drag, startPoint x: 585, startPoint y: 154, endPoint x: 542, endPoint y: 218, distance: 77.3
click at [542, 218] on tbody "الحصول علي وظيفة أفضل بمرتب أقل. أن أكون ملزم بـإدلاء رأيي بدلا من أكون صاحب ال…" at bounding box center [338, 29] width 564 height 461
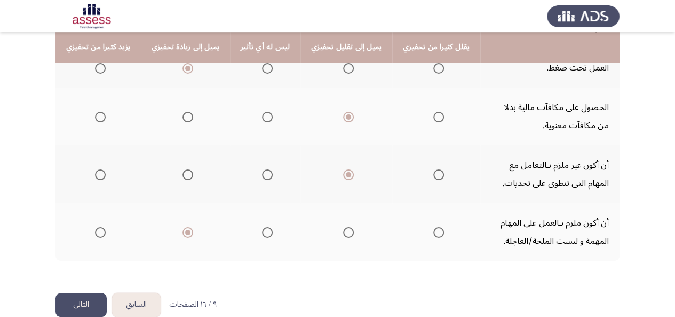
click at [533, 221] on td "أن أكون ملزم بـالعمل على المهام المهمة و ليست الملحة/العاجلة." at bounding box center [550, 232] width 139 height 58
click at [434, 169] on span "Select an option" at bounding box center [439, 174] width 11 height 11
click at [434, 169] on input "Select an option" at bounding box center [439, 174] width 11 height 11
click at [96, 227] on span "Select an option" at bounding box center [100, 232] width 11 height 11
click at [96, 227] on input "Select an option" at bounding box center [100, 232] width 11 height 11
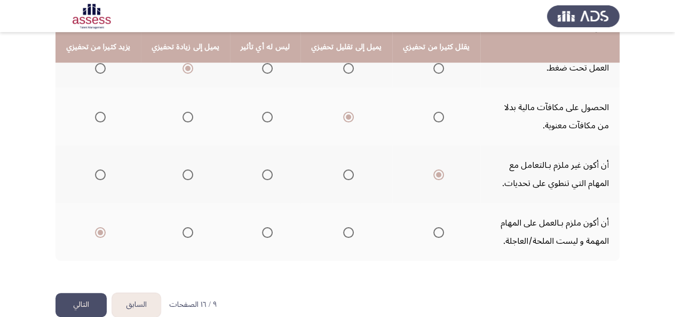
click at [83, 293] on button "التالي" at bounding box center [81, 305] width 51 height 24
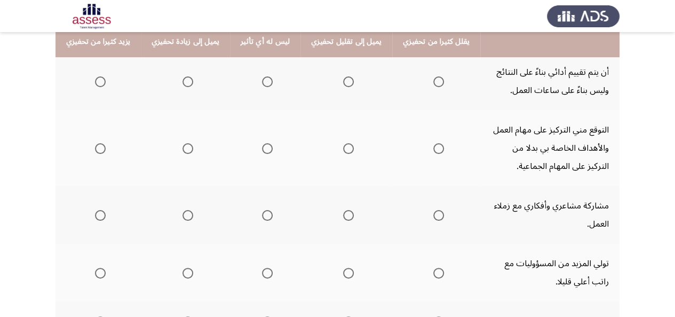
scroll to position [135, 0]
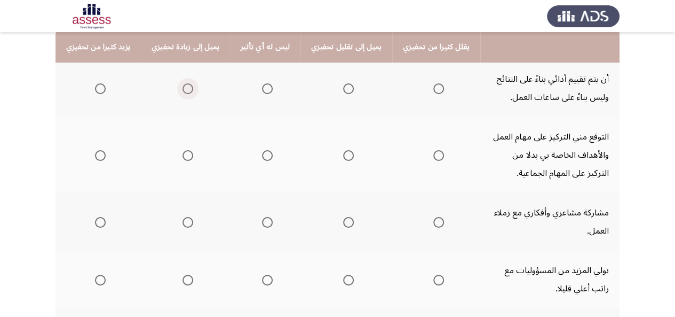
click at [186, 88] on span "Select an option" at bounding box center [188, 88] width 11 height 11
click at [186, 88] on input "Select an option" at bounding box center [188, 88] width 11 height 11
click at [102, 222] on span "Select an option" at bounding box center [100, 222] width 11 height 11
click at [102, 222] on input "Select an option" at bounding box center [100, 222] width 11 height 11
click at [100, 280] on span "Select an option" at bounding box center [100, 279] width 11 height 11
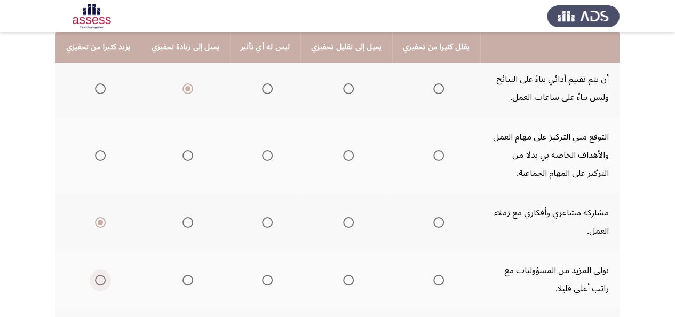
click at [100, 280] on input "Select an option" at bounding box center [100, 279] width 11 height 11
click at [186, 282] on span "Select an option" at bounding box center [188, 279] width 11 height 11
click at [186, 282] on input "Select an option" at bounding box center [188, 279] width 11 height 11
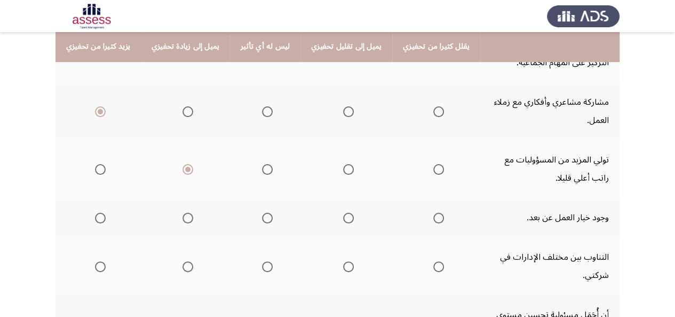
scroll to position [245, 0]
click at [98, 219] on span "Select an option" at bounding box center [100, 218] width 11 height 11
click at [98, 219] on input "Select an option" at bounding box center [100, 218] width 11 height 11
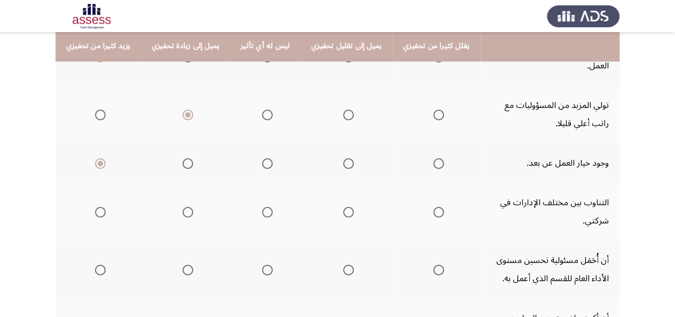
scroll to position [297, 0]
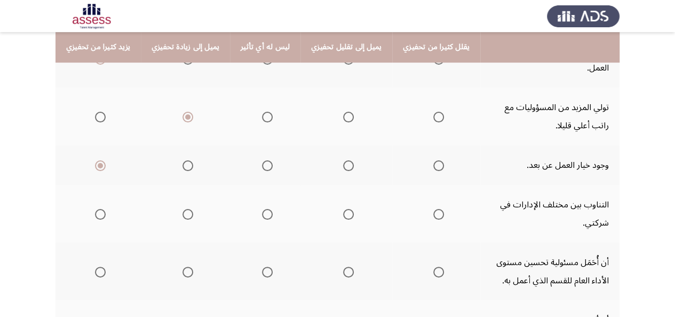
click at [183, 217] on span "Select an option" at bounding box center [188, 214] width 11 height 11
click at [183, 217] on input "Select an option" at bounding box center [188, 214] width 11 height 11
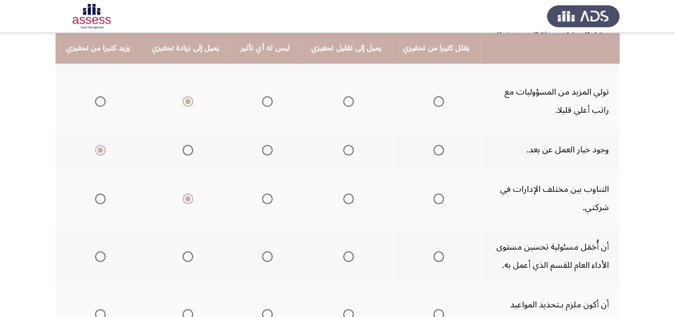
scroll to position [314, 0]
click at [98, 251] on span "Select an option" at bounding box center [100, 255] width 11 height 11
click at [98, 251] on input "Select an option" at bounding box center [100, 255] width 11 height 11
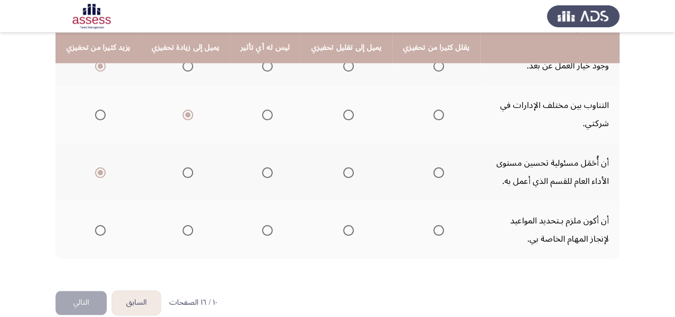
scroll to position [397, 0]
click at [183, 228] on span "Select an option" at bounding box center [188, 229] width 11 height 11
click at [183, 228] on input "Select an option" at bounding box center [188, 229] width 11 height 11
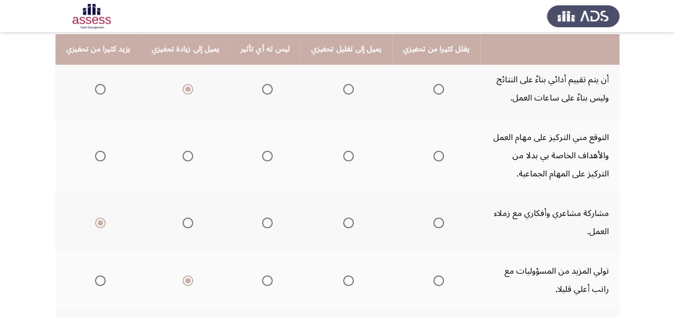
scroll to position [136, 0]
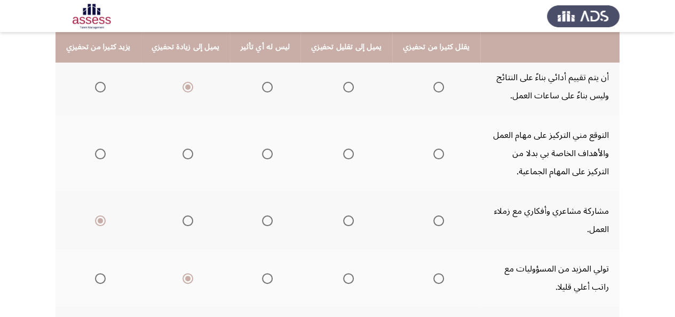
click at [102, 84] on span "Select an option" at bounding box center [100, 87] width 11 height 11
click at [102, 84] on input "Select an option" at bounding box center [100, 87] width 11 height 11
click at [343, 153] on span "Select an option" at bounding box center [348, 153] width 11 height 11
click at [343, 153] on input "Select an option" at bounding box center [348, 153] width 11 height 11
click at [262, 217] on span "Select an option" at bounding box center [267, 220] width 11 height 11
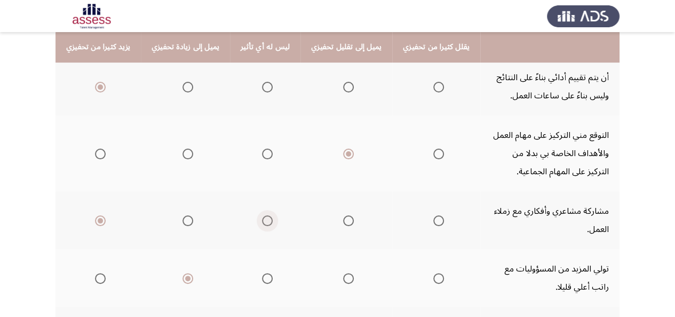
click at [262, 217] on input "Select an option" at bounding box center [267, 220] width 11 height 11
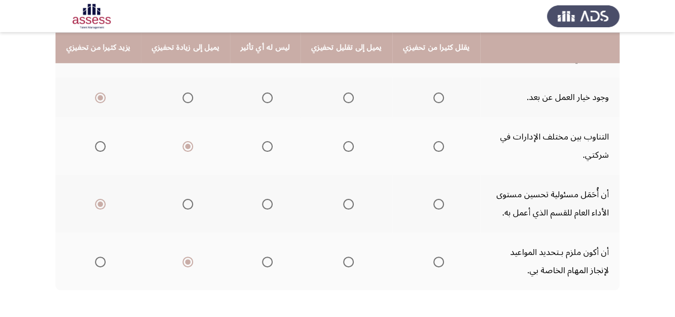
scroll to position [366, 0]
click at [183, 96] on span "Select an option" at bounding box center [188, 97] width 11 height 11
click at [183, 96] on input "Select an option" at bounding box center [188, 97] width 11 height 11
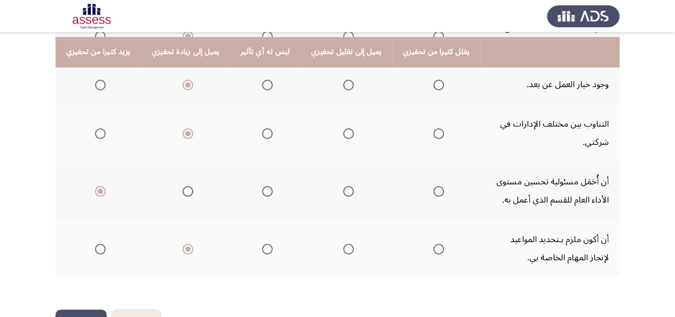
scroll to position [413, 0]
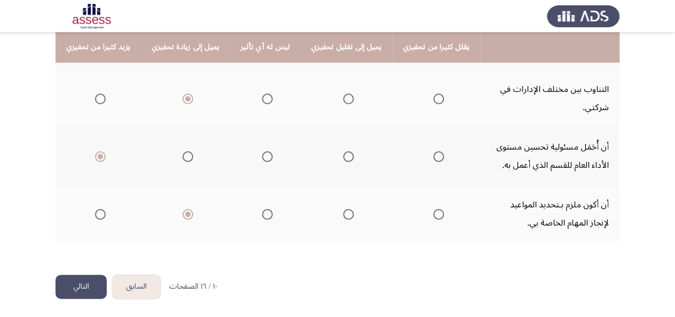
click at [70, 282] on button "التالي" at bounding box center [81, 286] width 51 height 24
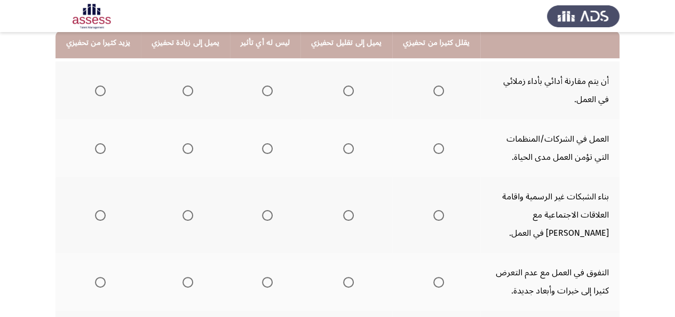
scroll to position [127, 0]
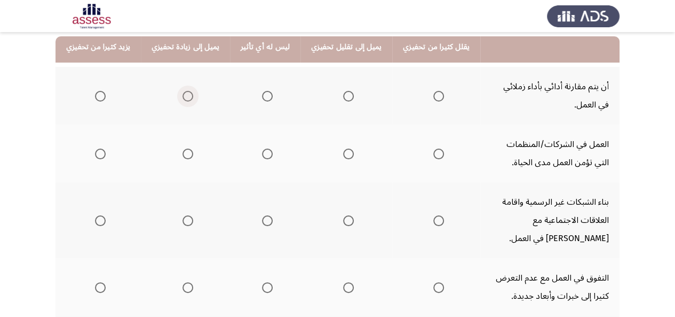
click at [187, 96] on span "Select an option" at bounding box center [187, 96] width 0 height 0
click at [184, 96] on input "Select an option" at bounding box center [188, 96] width 11 height 11
click at [105, 159] on span "Select an option" at bounding box center [100, 153] width 11 height 11
click at [105, 159] on input "Select an option" at bounding box center [100, 153] width 11 height 11
click at [343, 221] on span "Select an option" at bounding box center [348, 220] width 11 height 11
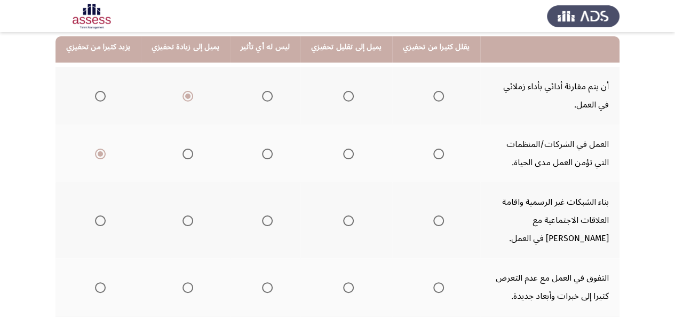
click at [343, 221] on input "Select an option" at bounding box center [348, 220] width 11 height 11
click at [262, 223] on span "Select an option" at bounding box center [267, 220] width 11 height 11
click at [262, 223] on input "Select an option" at bounding box center [267, 220] width 11 height 11
click at [343, 93] on span "Select an option" at bounding box center [348, 96] width 11 height 11
click at [343, 93] on input "Select an option" at bounding box center [348, 96] width 11 height 11
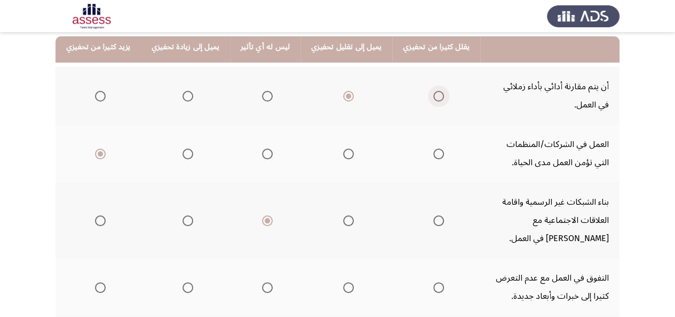
click at [434, 96] on span "Select an option" at bounding box center [439, 96] width 11 height 11
click at [434, 96] on input "Select an option" at bounding box center [439, 96] width 11 height 11
click at [186, 153] on span "Select an option" at bounding box center [188, 153] width 11 height 11
click at [186, 153] on input "Select an option" at bounding box center [188, 153] width 11 height 11
click at [184, 218] on span "Select an option" at bounding box center [188, 220] width 11 height 11
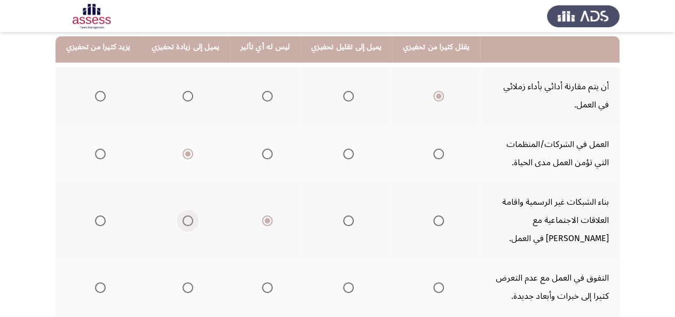
click at [184, 218] on input "Select an option" at bounding box center [188, 220] width 11 height 11
click at [434, 287] on span "Select an option" at bounding box center [439, 287] width 11 height 11
click at [434, 287] on input "Select an option" at bounding box center [439, 287] width 11 height 11
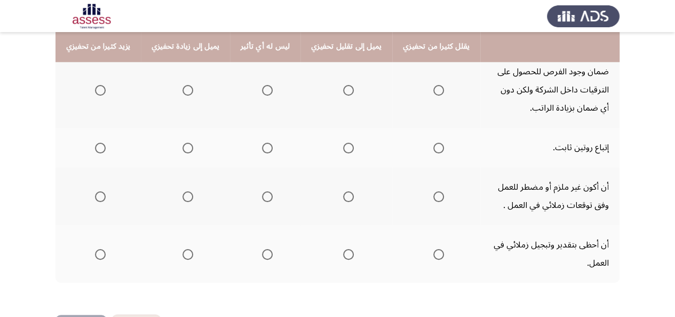
scroll to position [390, 0]
click at [434, 148] on span "Select an option" at bounding box center [439, 149] width 11 height 11
click at [434, 148] on input "Select an option" at bounding box center [439, 149] width 11 height 11
click at [343, 195] on span "Select an option" at bounding box center [348, 197] width 11 height 11
click at [343, 195] on input "Select an option" at bounding box center [348, 197] width 11 height 11
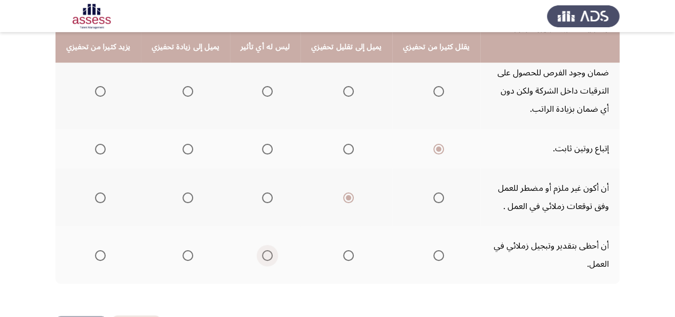
click at [262, 258] on span "Select an option" at bounding box center [267, 255] width 11 height 11
click at [262, 258] on input "Select an option" at bounding box center [267, 255] width 11 height 11
click at [343, 87] on span "Select an option" at bounding box center [348, 91] width 11 height 11
click at [343, 87] on input "Select an option" at bounding box center [348, 91] width 11 height 11
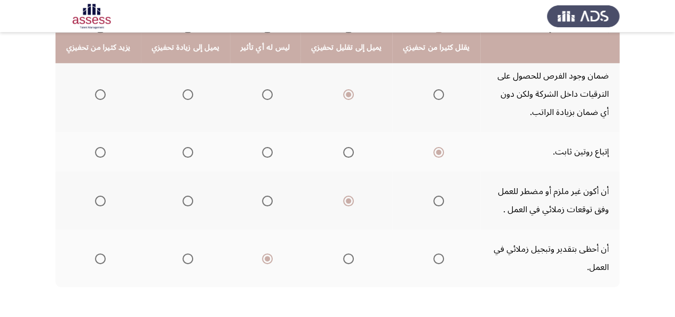
scroll to position [386, 0]
click at [189, 94] on span "Select an option" at bounding box center [188, 95] width 11 height 11
click at [189, 94] on input "Select an option" at bounding box center [188, 95] width 11 height 11
click at [343, 256] on span "Select an option" at bounding box center [348, 259] width 11 height 11
click at [343, 256] on input "Select an option" at bounding box center [348, 259] width 11 height 11
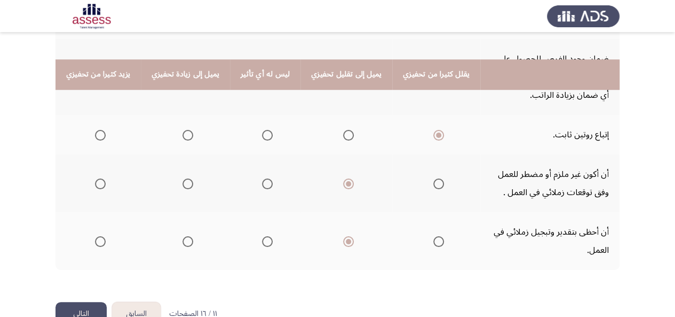
scroll to position [431, 0]
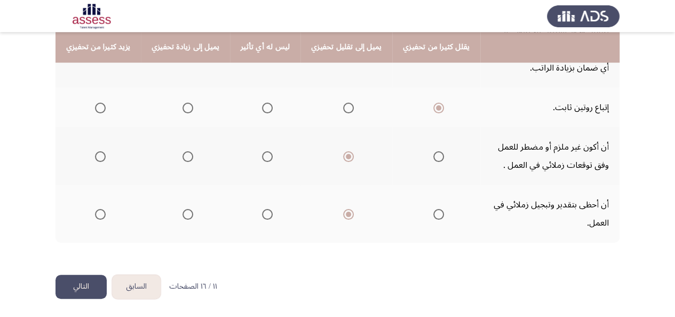
click at [78, 290] on button "التالي" at bounding box center [81, 286] width 51 height 24
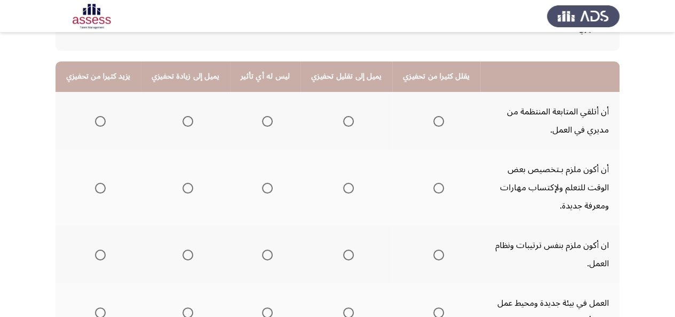
scroll to position [121, 0]
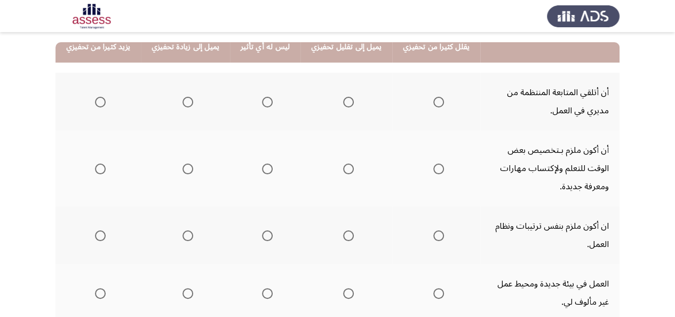
click at [434, 98] on span "Select an option" at bounding box center [439, 102] width 11 height 11
click at [434, 98] on input "Select an option" at bounding box center [439, 102] width 11 height 11
click at [95, 166] on span "Select an option" at bounding box center [100, 168] width 11 height 11
click at [95, 166] on input "Select an option" at bounding box center [100, 168] width 11 height 11
click at [183, 233] on span "Select an option" at bounding box center [188, 235] width 11 height 11
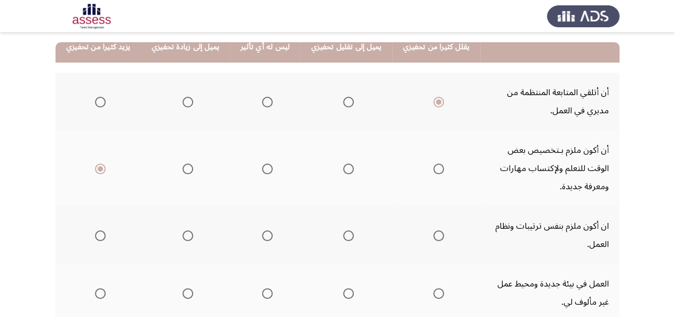
click at [183, 233] on input "Select an option" at bounding box center [188, 235] width 11 height 11
click at [96, 289] on span "Select an option" at bounding box center [100, 293] width 11 height 11
click at [96, 289] on input "Select an option" at bounding box center [100, 293] width 11 height 11
click at [343, 235] on span "Select an option" at bounding box center [348, 235] width 11 height 11
click at [343, 235] on input "Select an option" at bounding box center [348, 235] width 11 height 11
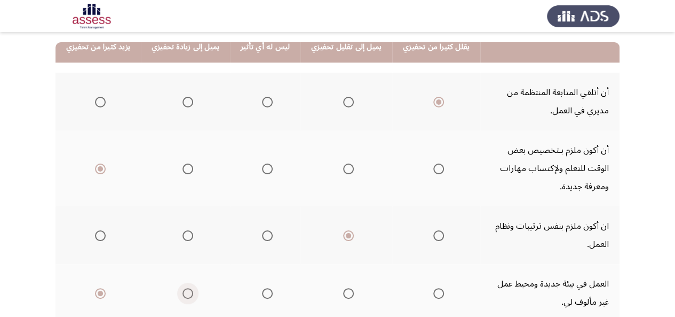
click at [185, 291] on span "Select an option" at bounding box center [188, 293] width 11 height 11
click at [185, 291] on input "Select an option" at bounding box center [188, 293] width 11 height 11
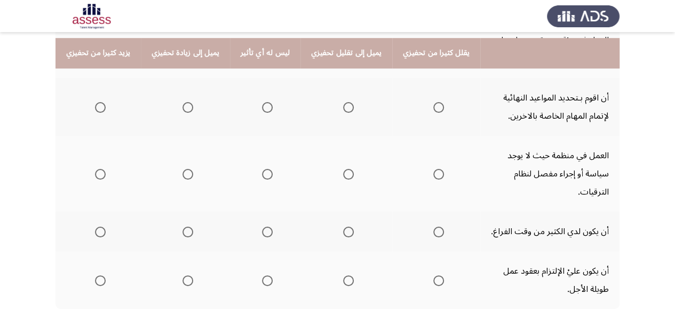
scroll to position [371, 0]
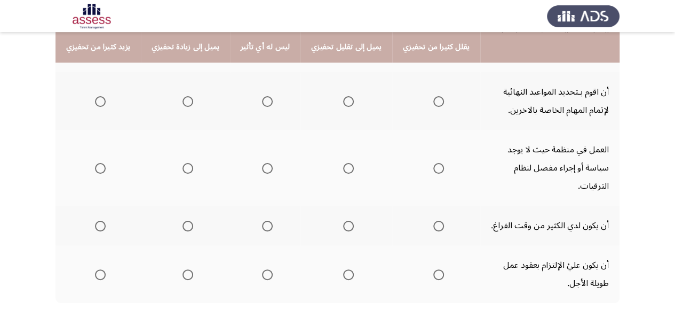
click at [98, 97] on span "Select an option" at bounding box center [100, 101] width 11 height 11
click at [98, 97] on input "Select an option" at bounding box center [100, 101] width 11 height 11
click at [434, 163] on span "Select an option" at bounding box center [439, 168] width 11 height 11
click at [434, 163] on input "Select an option" at bounding box center [439, 168] width 11 height 11
click at [343, 163] on span "Select an option" at bounding box center [348, 168] width 11 height 11
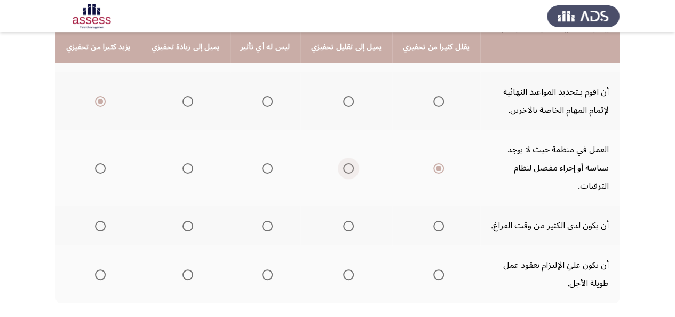
click at [343, 163] on input "Select an option" at bounding box center [348, 168] width 11 height 11
click at [434, 163] on span "Select an option" at bounding box center [439, 168] width 11 height 11
click at [434, 163] on input "Select an option" at bounding box center [439, 168] width 11 height 11
click at [434, 221] on span "Select an option" at bounding box center [439, 226] width 11 height 11
click at [434, 221] on input "Select an option" at bounding box center [439, 226] width 11 height 11
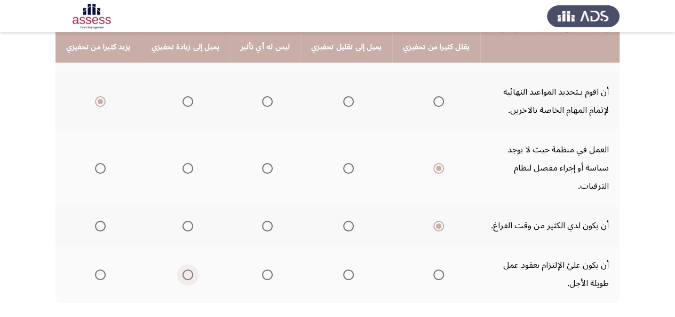
click at [188, 269] on span "Select an option" at bounding box center [188, 274] width 11 height 11
click at [188, 269] on input "Select an option" at bounding box center [188, 274] width 11 height 11
click at [343, 221] on span "Select an option" at bounding box center [348, 226] width 11 height 11
click at [343, 221] on input "Select an option" at bounding box center [348, 226] width 11 height 11
click at [262, 269] on span "Select an option" at bounding box center [267, 274] width 11 height 11
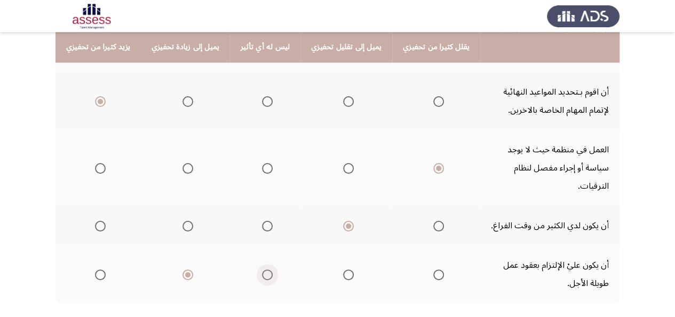
click at [262, 269] on input "Select an option" at bounding box center [267, 274] width 11 height 11
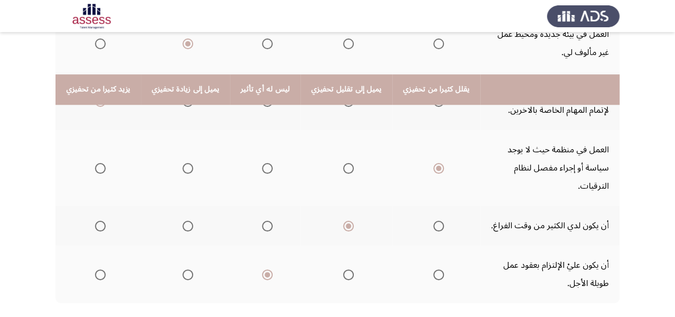
scroll to position [413, 0]
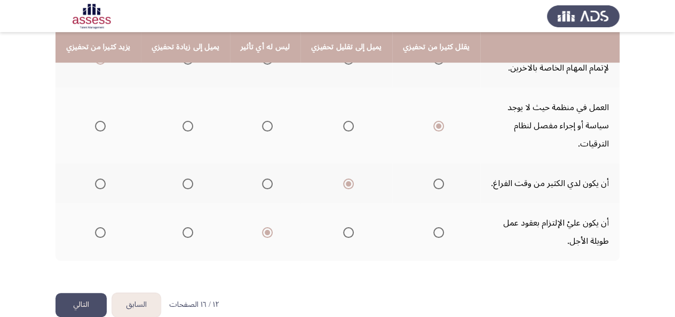
click at [88, 293] on button "التالي" at bounding box center [81, 305] width 51 height 24
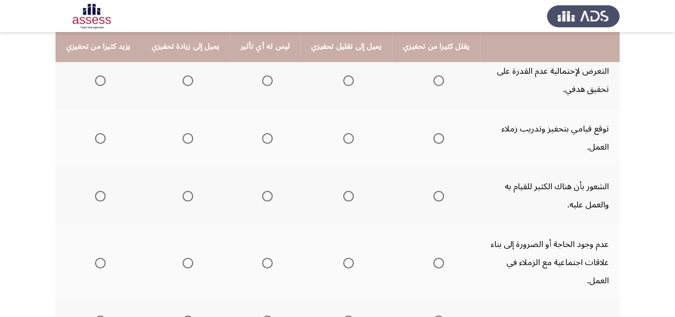
scroll to position [142, 0]
click at [434, 83] on span "Select an option" at bounding box center [439, 81] width 11 height 11
click at [434, 83] on input "Select an option" at bounding box center [439, 81] width 11 height 11
click at [101, 140] on span "Select an option" at bounding box center [100, 138] width 11 height 11
click at [101, 140] on input "Select an option" at bounding box center [100, 138] width 11 height 11
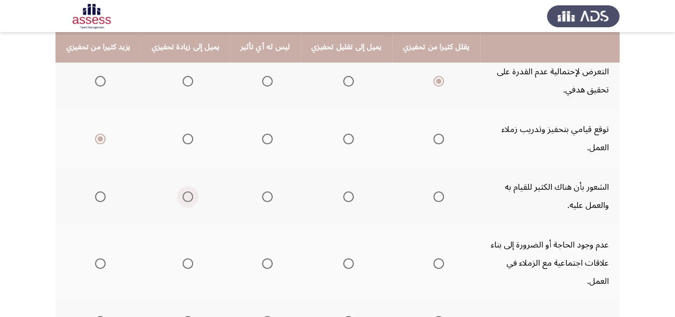
click at [184, 198] on span "Select an option" at bounding box center [188, 196] width 11 height 11
click at [184, 198] on input "Select an option" at bounding box center [188, 196] width 11 height 11
click at [343, 258] on span "Select an option" at bounding box center [348, 263] width 11 height 11
click at [343, 258] on input "Select an option" at bounding box center [348, 263] width 11 height 11
click at [434, 316] on span "Select an option" at bounding box center [439, 321] width 11 height 11
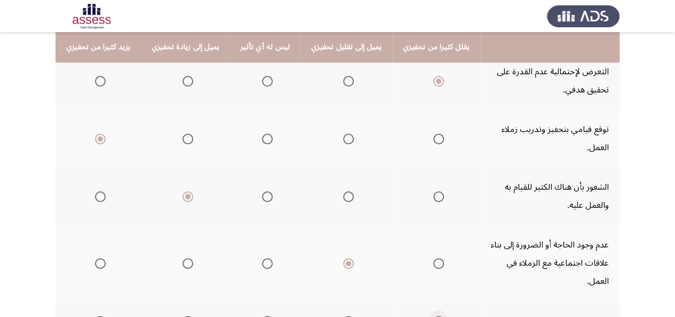
click at [434, 316] on input "Select an option" at bounding box center [439, 321] width 11 height 11
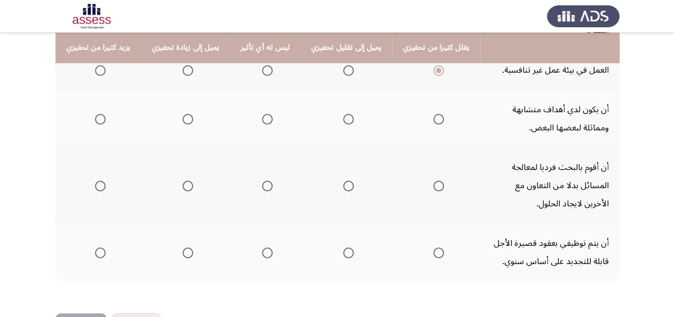
scroll to position [393, 0]
click at [262, 247] on span "Select an option" at bounding box center [267, 252] width 11 height 11
click at [262, 247] on input "Select an option" at bounding box center [267, 252] width 11 height 11
click at [343, 113] on span "Select an option" at bounding box center [348, 118] width 11 height 11
click at [343, 113] on input "Select an option" at bounding box center [348, 118] width 11 height 11
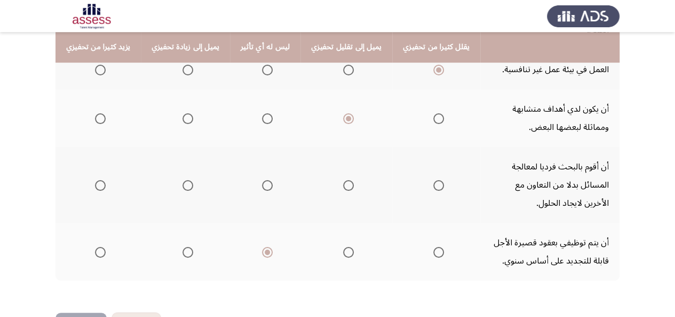
click at [434, 180] on span "Select an option" at bounding box center [439, 185] width 11 height 11
click at [434, 180] on input "Select an option" at bounding box center [439, 185] width 11 height 11
click at [343, 247] on span "Select an option" at bounding box center [348, 252] width 11 height 11
click at [343, 247] on input "Select an option" at bounding box center [348, 252] width 11 height 11
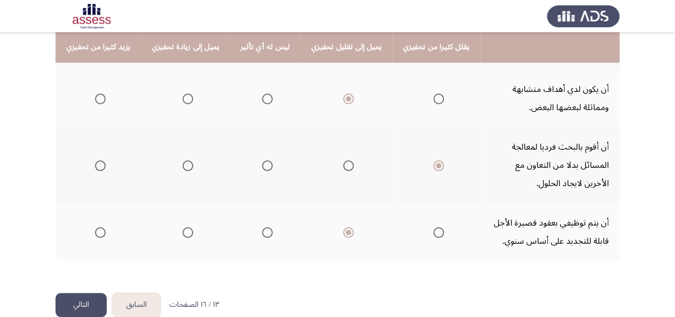
click at [75, 293] on button "التالي" at bounding box center [81, 305] width 51 height 24
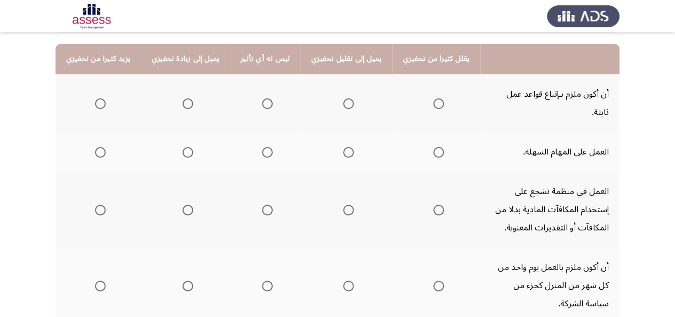
scroll to position [119, 0]
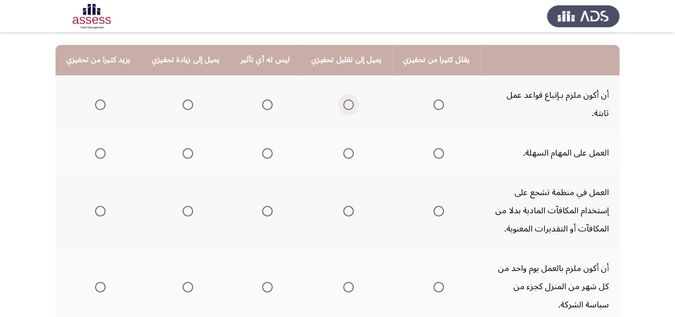
click at [343, 99] on span "Select an option" at bounding box center [348, 104] width 11 height 11
click at [343, 99] on input "Select an option" at bounding box center [348, 104] width 11 height 11
click at [343, 148] on span "Select an option" at bounding box center [348, 153] width 11 height 11
click at [343, 148] on input "Select an option" at bounding box center [348, 153] width 11 height 11
click at [343, 206] on span "Select an option" at bounding box center [348, 211] width 11 height 11
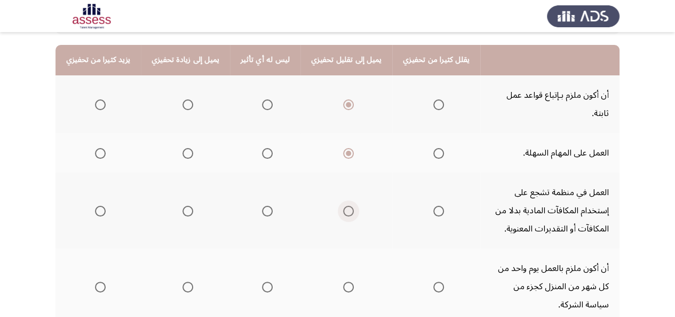
click at [343, 206] on input "Select an option" at bounding box center [348, 211] width 11 height 11
click at [266, 281] on span "Select an option" at bounding box center [267, 286] width 11 height 11
click at [266, 281] on input "Select an option" at bounding box center [267, 286] width 11 height 11
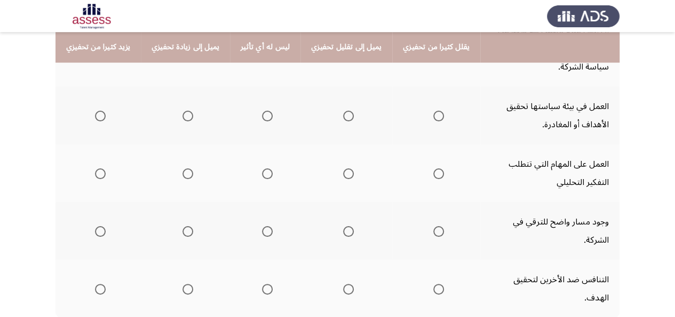
scroll to position [356, 0]
click at [99, 169] on span "Select an option" at bounding box center [100, 174] width 11 height 11
click at [99, 169] on input "Select an option" at bounding box center [100, 174] width 11 height 11
click at [97, 226] on span "Select an option" at bounding box center [100, 231] width 11 height 11
click at [97, 226] on input "Select an option" at bounding box center [100, 231] width 11 height 11
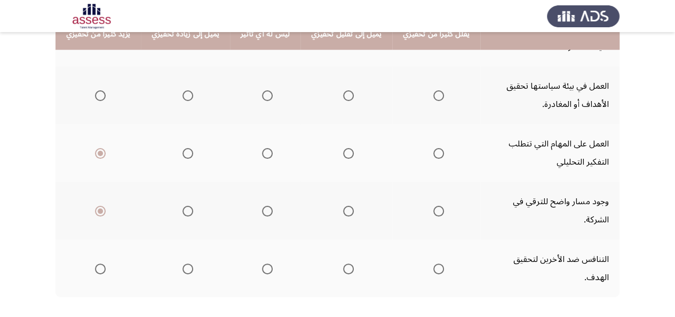
scroll to position [364, 0]
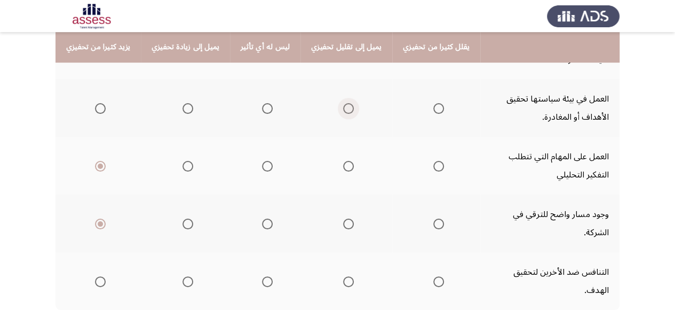
click at [343, 103] on span "Select an option" at bounding box center [348, 108] width 11 height 11
click at [343, 103] on input "Select an option" at bounding box center [348, 108] width 11 height 11
click at [183, 218] on span "Select an option" at bounding box center [188, 223] width 11 height 11
click at [183, 218] on input "Select an option" at bounding box center [188, 223] width 11 height 11
click at [187, 276] on span "Select an option" at bounding box center [188, 281] width 11 height 11
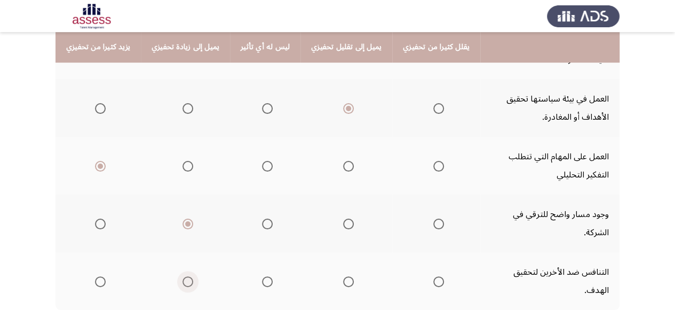
click at [187, 276] on input "Select an option" at bounding box center [188, 281] width 11 height 11
click at [262, 276] on span "Select an option" at bounding box center [267, 281] width 11 height 11
click at [262, 276] on input "Select an option" at bounding box center [267, 281] width 11 height 11
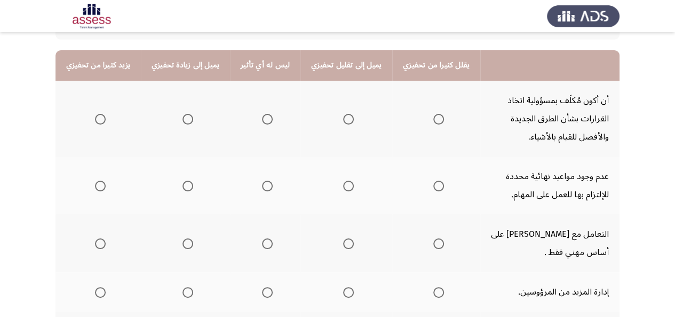
scroll to position [114, 0]
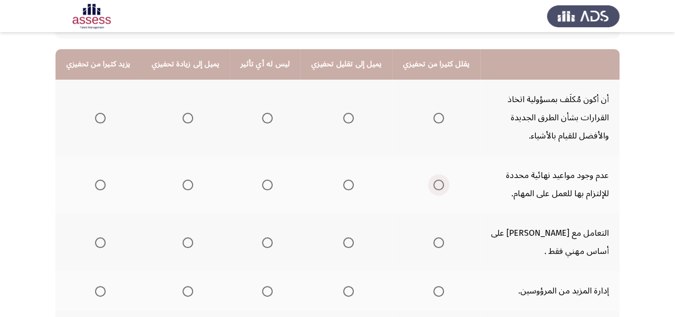
click at [434, 186] on span "Select an option" at bounding box center [439, 184] width 11 height 11
click at [434, 186] on input "Select an option" at bounding box center [439, 184] width 11 height 11
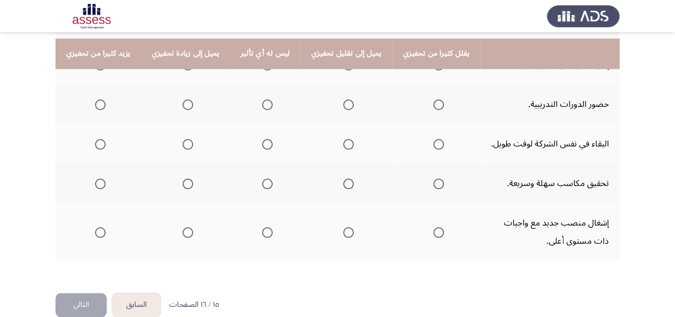
scroll to position [347, 0]
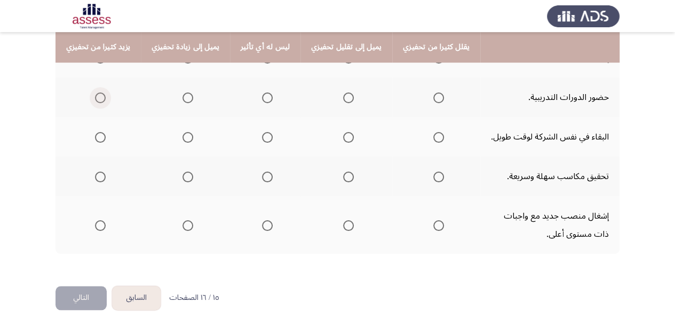
click at [101, 96] on span "Select an option" at bounding box center [100, 97] width 11 height 11
click at [101, 96] on input "Select an option" at bounding box center [100, 97] width 11 height 11
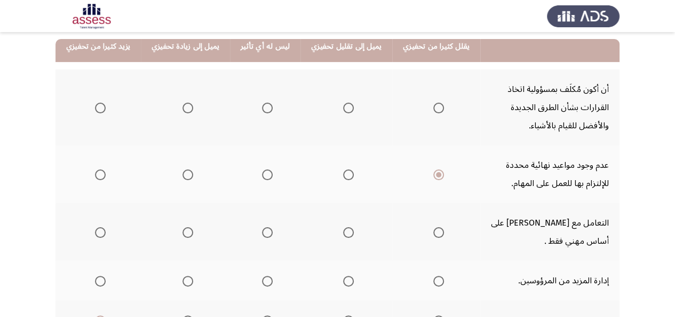
scroll to position [125, 0]
click at [98, 108] on span "Select an option" at bounding box center [100, 107] width 11 height 11
click at [98, 108] on input "Select an option" at bounding box center [100, 107] width 11 height 11
click at [258, 234] on label "Select an option" at bounding box center [265, 231] width 15 height 11
click at [262, 234] on input "Select an option" at bounding box center [267, 231] width 11 height 11
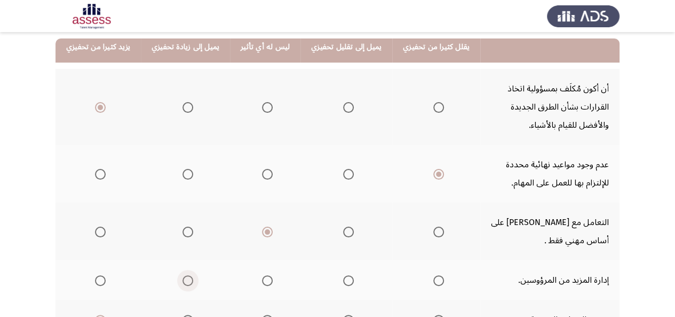
click at [183, 283] on span "Select an option" at bounding box center [188, 280] width 11 height 11
click at [183, 283] on input "Select an option" at bounding box center [188, 280] width 11 height 11
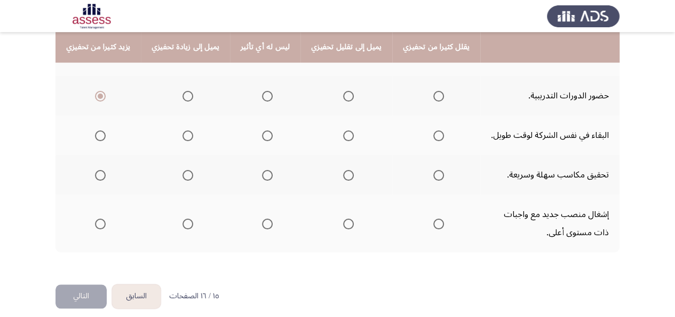
scroll to position [358, 0]
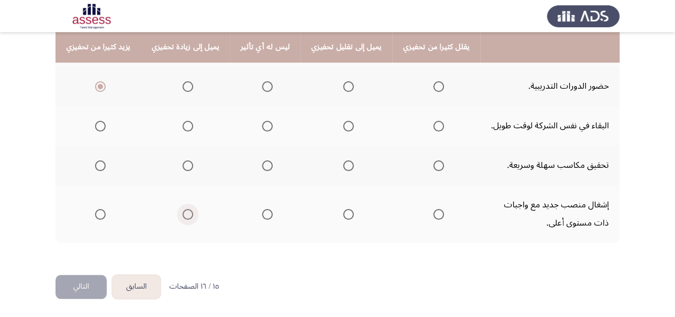
click at [178, 213] on label "Select an option" at bounding box center [185, 214] width 15 height 11
click at [183, 213] on input "Select an option" at bounding box center [188, 214] width 11 height 11
click at [186, 165] on span "Select an option" at bounding box center [188, 165] width 11 height 11
click at [186, 165] on input "Select an option" at bounding box center [188, 165] width 11 height 11
click at [186, 121] on span "Select an option" at bounding box center [188, 126] width 11 height 11
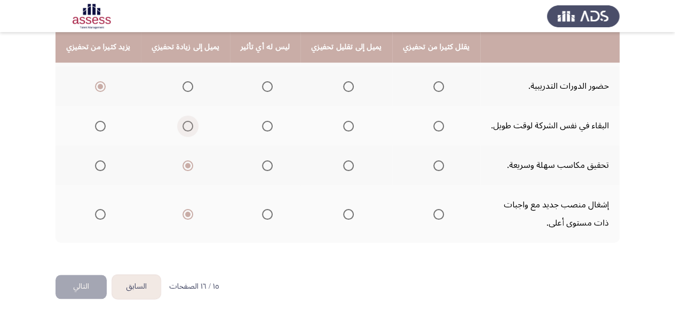
click at [186, 121] on input "Select an option" at bounding box center [188, 126] width 11 height 11
click at [343, 166] on span "Select an option" at bounding box center [348, 165] width 11 height 11
click at [343, 166] on input "Select an option" at bounding box center [348, 165] width 11 height 11
click at [95, 216] on span "Select an option" at bounding box center [100, 214] width 11 height 11
click at [95, 216] on input "Select an option" at bounding box center [100, 214] width 11 height 11
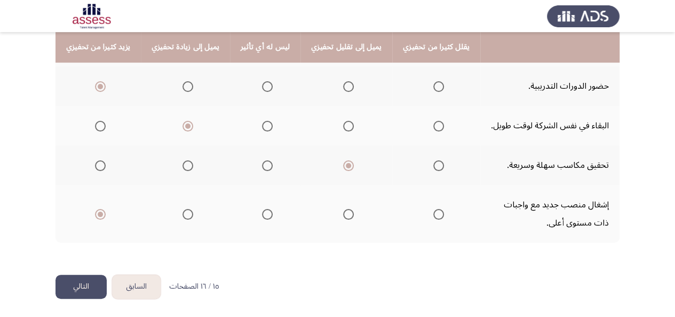
click at [76, 285] on button "التالي" at bounding box center [81, 286] width 51 height 24
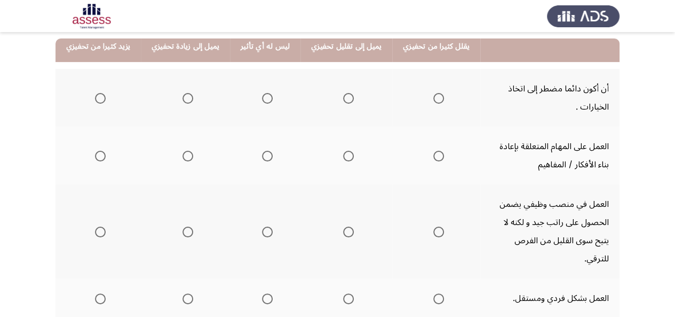
scroll to position [124, 0]
click at [97, 96] on span "Select an option" at bounding box center [100, 98] width 11 height 11
click at [97, 96] on input "Select an option" at bounding box center [100, 98] width 11 height 11
click at [188, 157] on span "Select an option" at bounding box center [188, 156] width 11 height 11
click at [188, 157] on input "Select an option" at bounding box center [188, 156] width 11 height 11
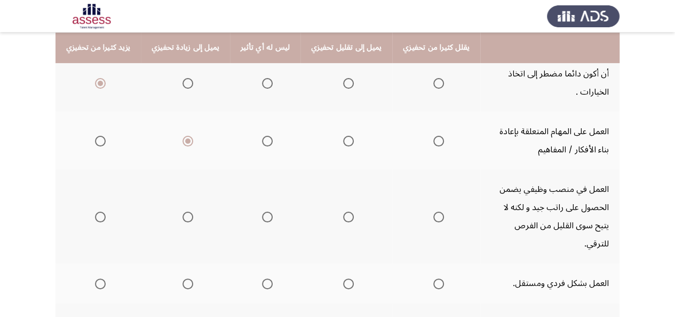
scroll to position [140, 0]
click at [343, 211] on span "Select an option" at bounding box center [348, 216] width 11 height 11
click at [343, 211] on input "Select an option" at bounding box center [348, 216] width 11 height 11
click at [343, 278] on span "Select an option" at bounding box center [348, 283] width 11 height 11
click at [343, 278] on input "Select an option" at bounding box center [348, 283] width 11 height 11
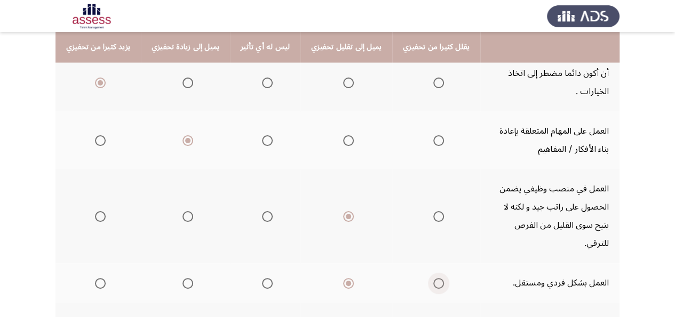
click at [429, 278] on label "Select an option" at bounding box center [436, 283] width 15 height 11
click at [434, 278] on input "Select an option" at bounding box center [439, 283] width 11 height 11
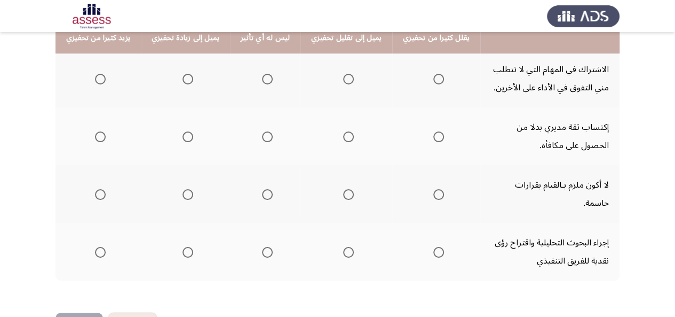
scroll to position [368, 0]
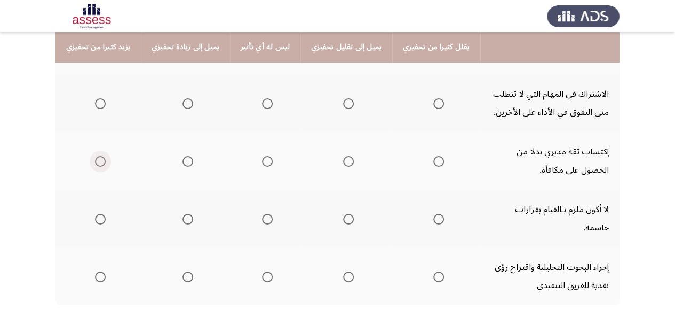
click at [101, 156] on span "Select an option" at bounding box center [100, 161] width 11 height 11
click at [101, 156] on input "Select an option" at bounding box center [100, 161] width 11 height 11
click at [344, 214] on span "Select an option" at bounding box center [348, 219] width 11 height 11
click at [344, 214] on input "Select an option" at bounding box center [348, 219] width 11 height 11
click at [343, 98] on span "Select an option" at bounding box center [348, 103] width 11 height 11
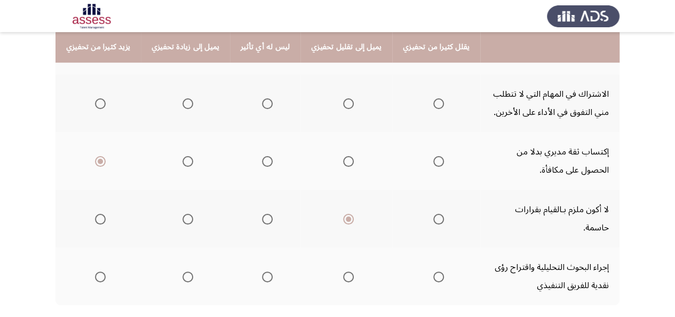
click at [343, 98] on input "Select an option" at bounding box center [348, 103] width 11 height 11
click at [185, 271] on span "Select an option" at bounding box center [188, 276] width 11 height 11
click at [185, 271] on input "Select an option" at bounding box center [188, 276] width 11 height 11
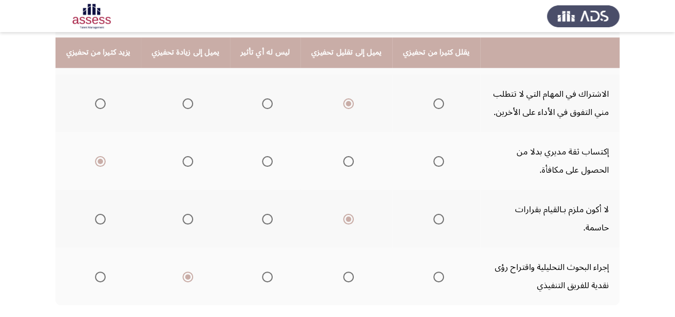
scroll to position [395, 0]
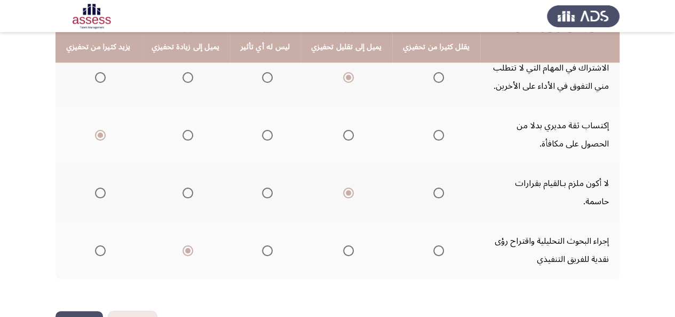
click at [83, 311] on button "إنهاء" at bounding box center [80, 323] width 48 height 24
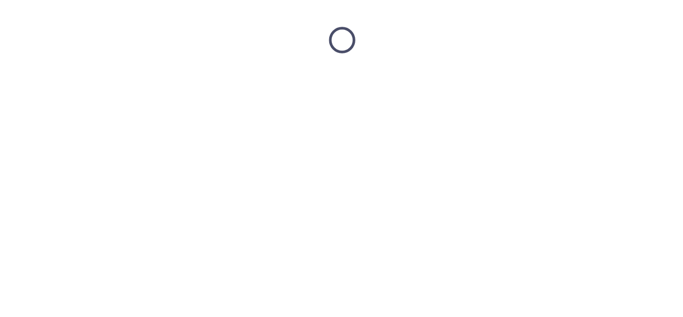
scroll to position [0, 0]
